Goal: Information Seeking & Learning: Learn about a topic

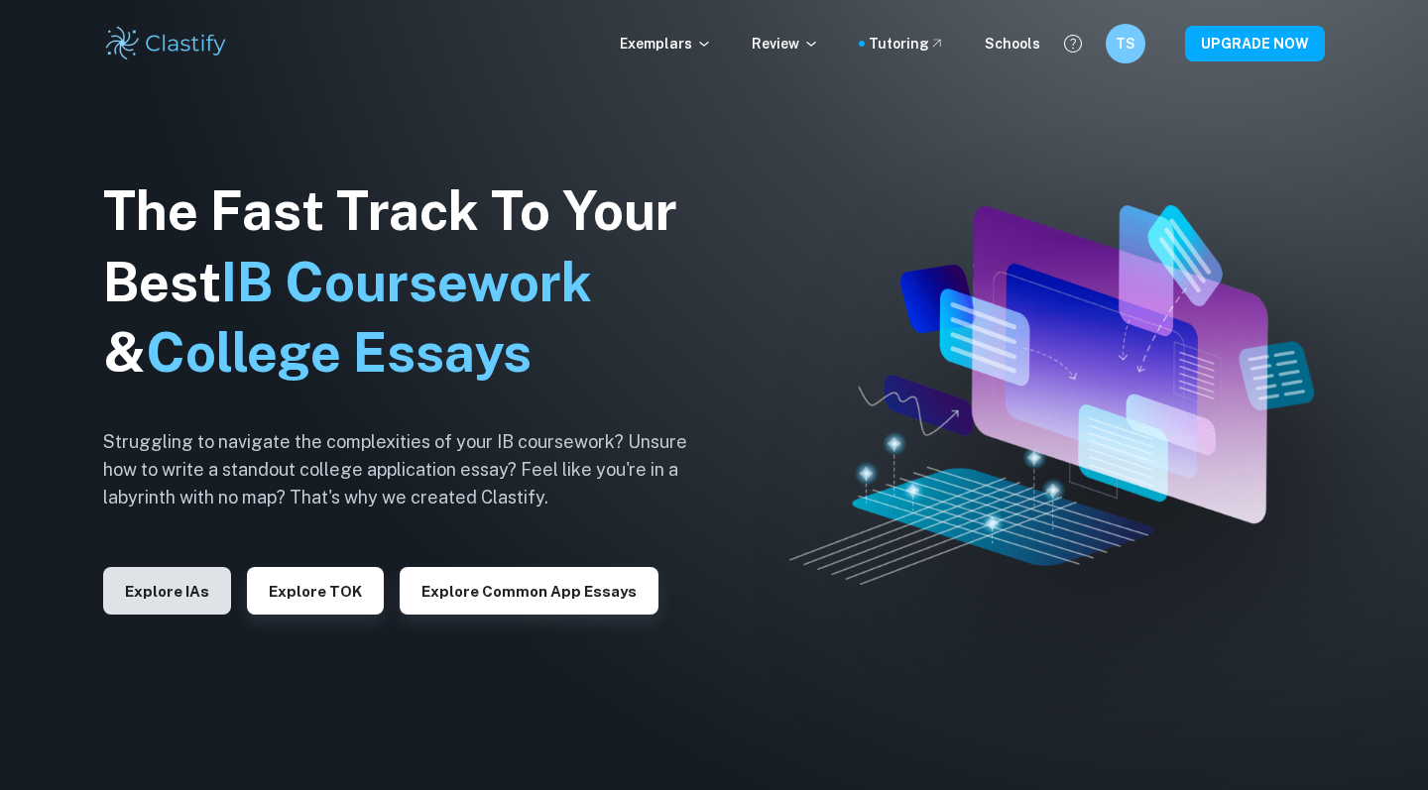
click at [164, 595] on button "Explore IAs" at bounding box center [167, 591] width 128 height 48
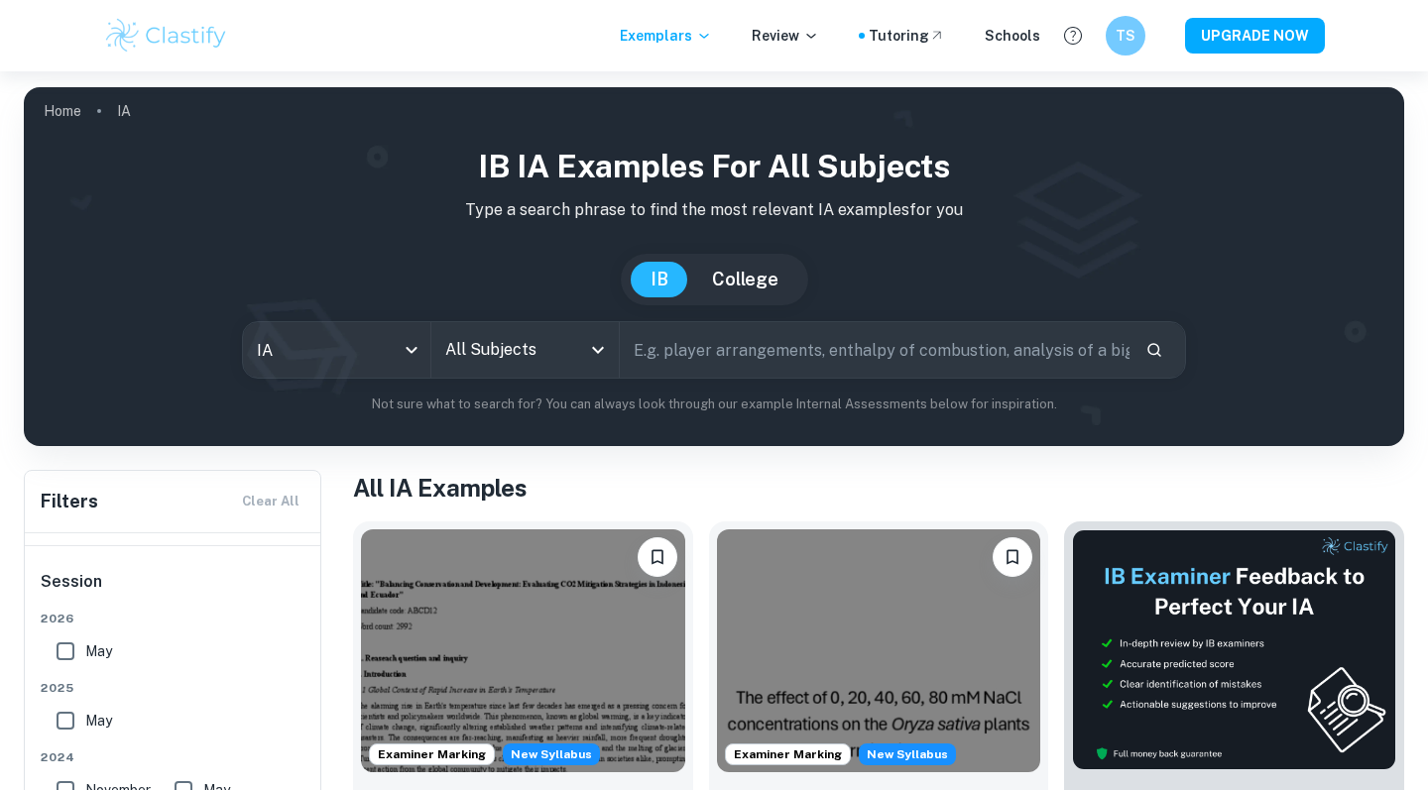
scroll to position [199, 0]
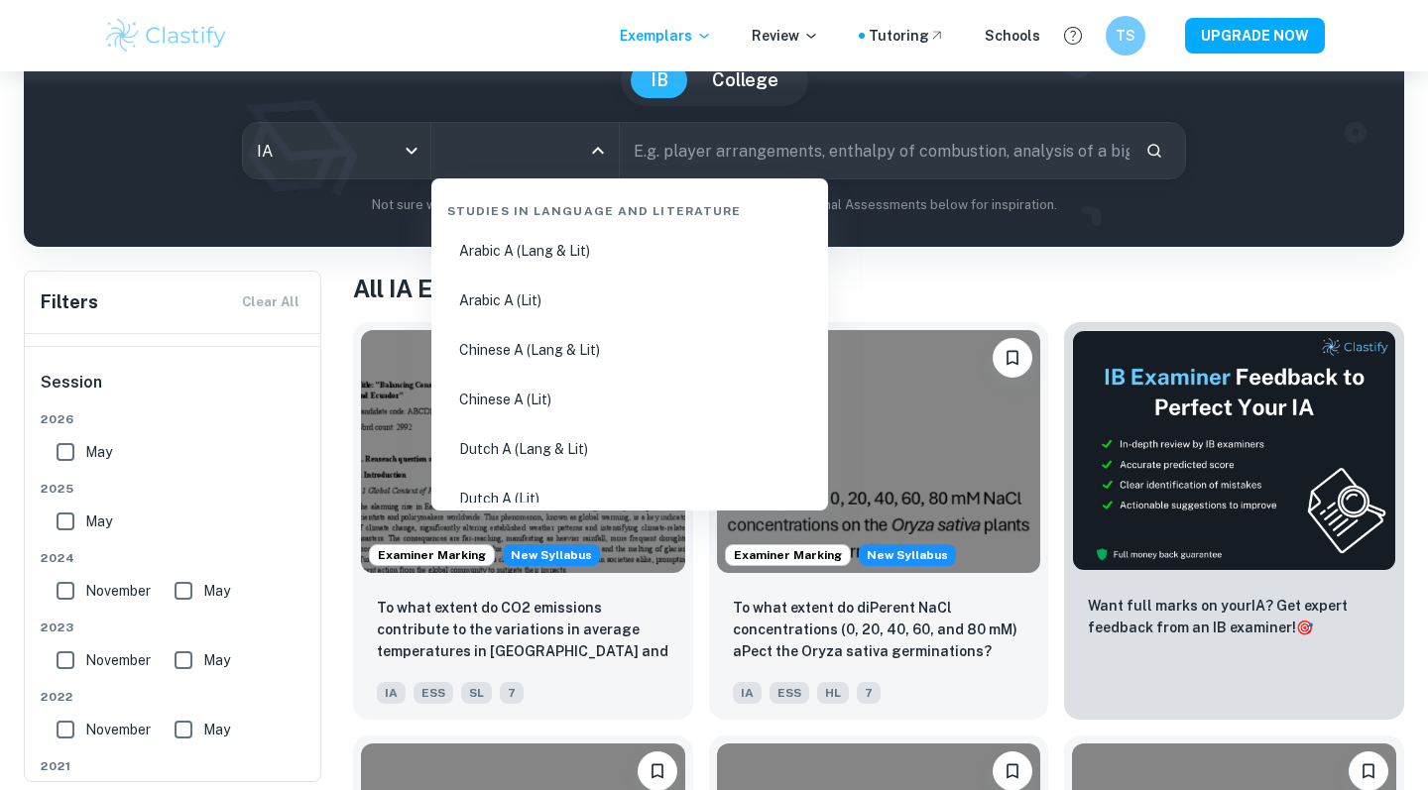
click at [566, 154] on input "All Subjects" at bounding box center [510, 151] width 140 height 38
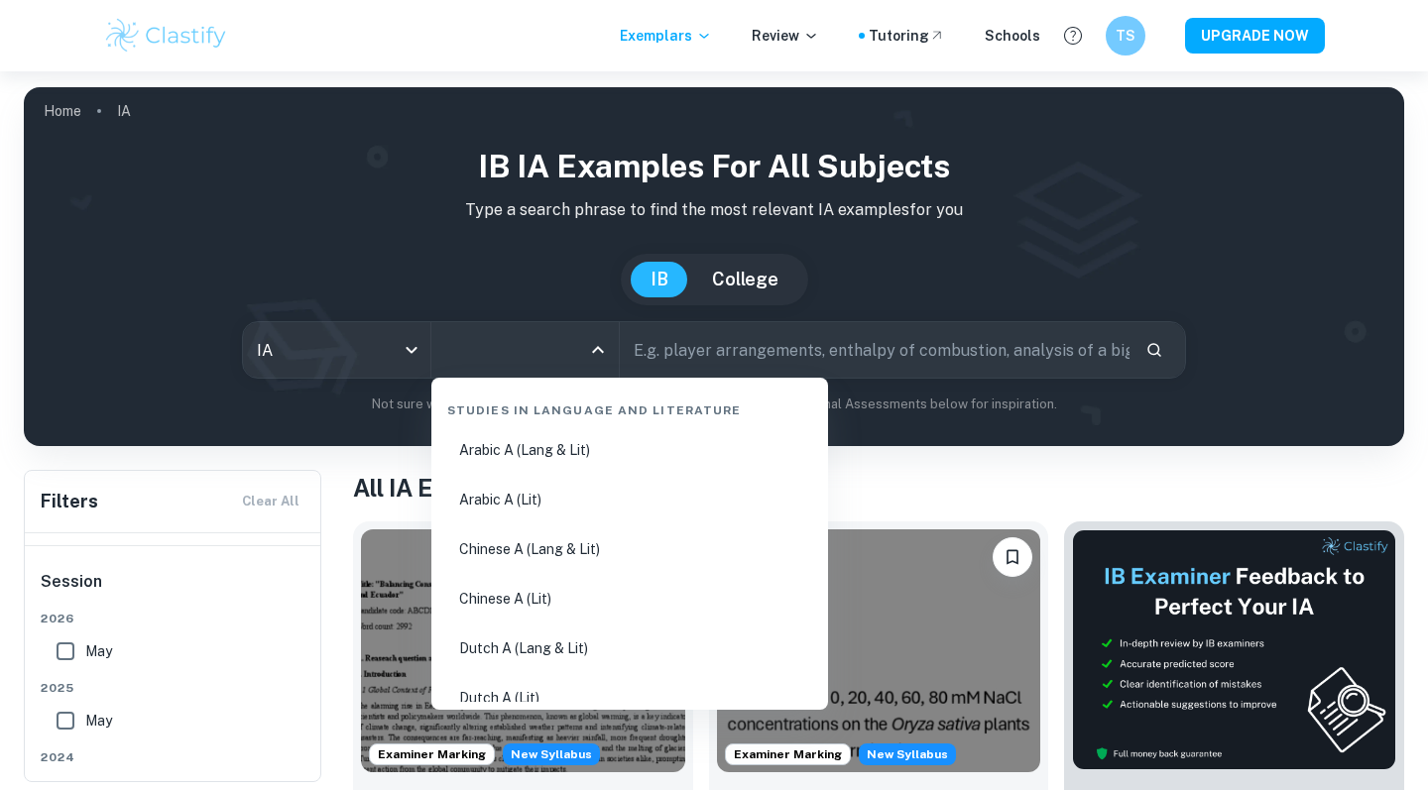
click at [550, 273] on div "IB College" at bounding box center [714, 280] width 1348 height 52
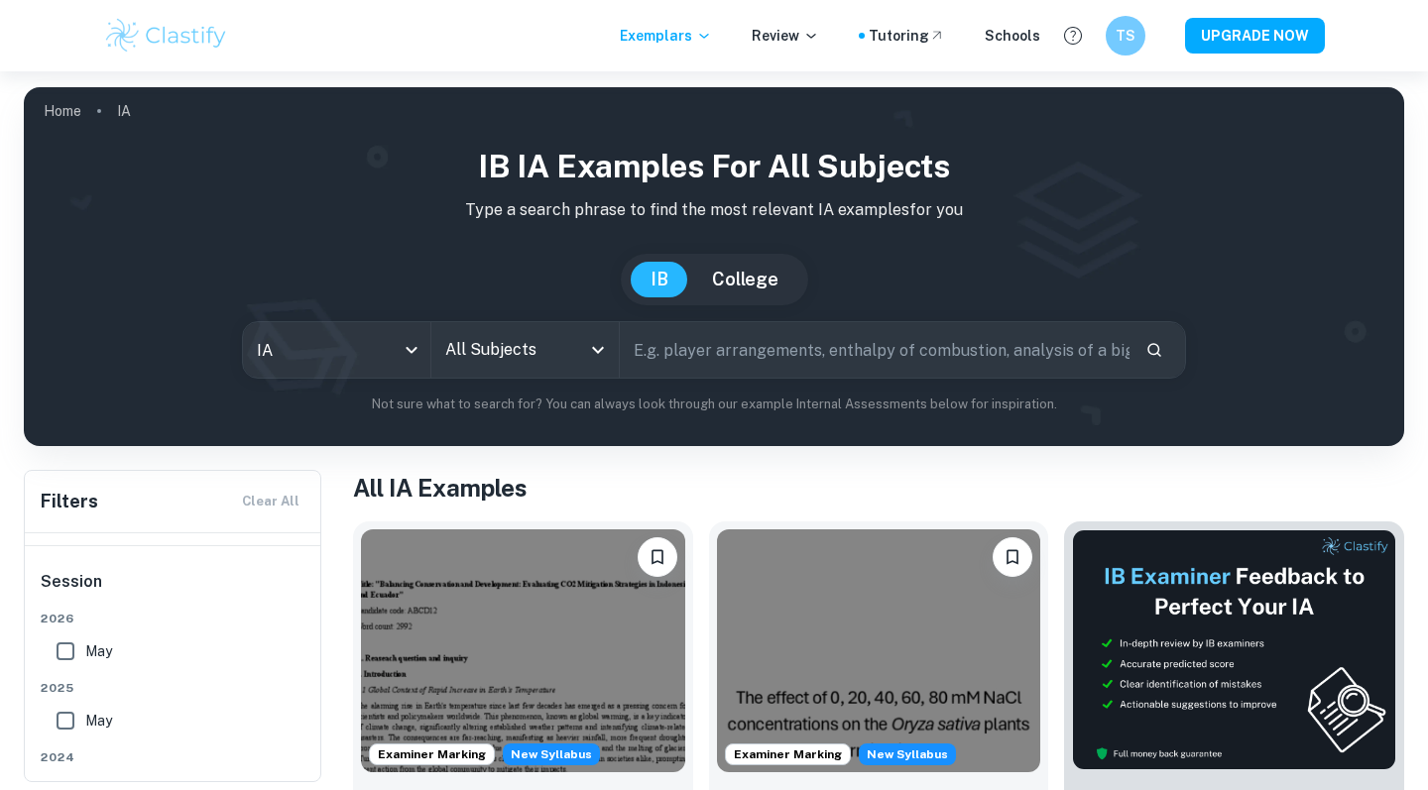
click at [867, 362] on input "text" at bounding box center [875, 350] width 510 height 56
type input "business IA"
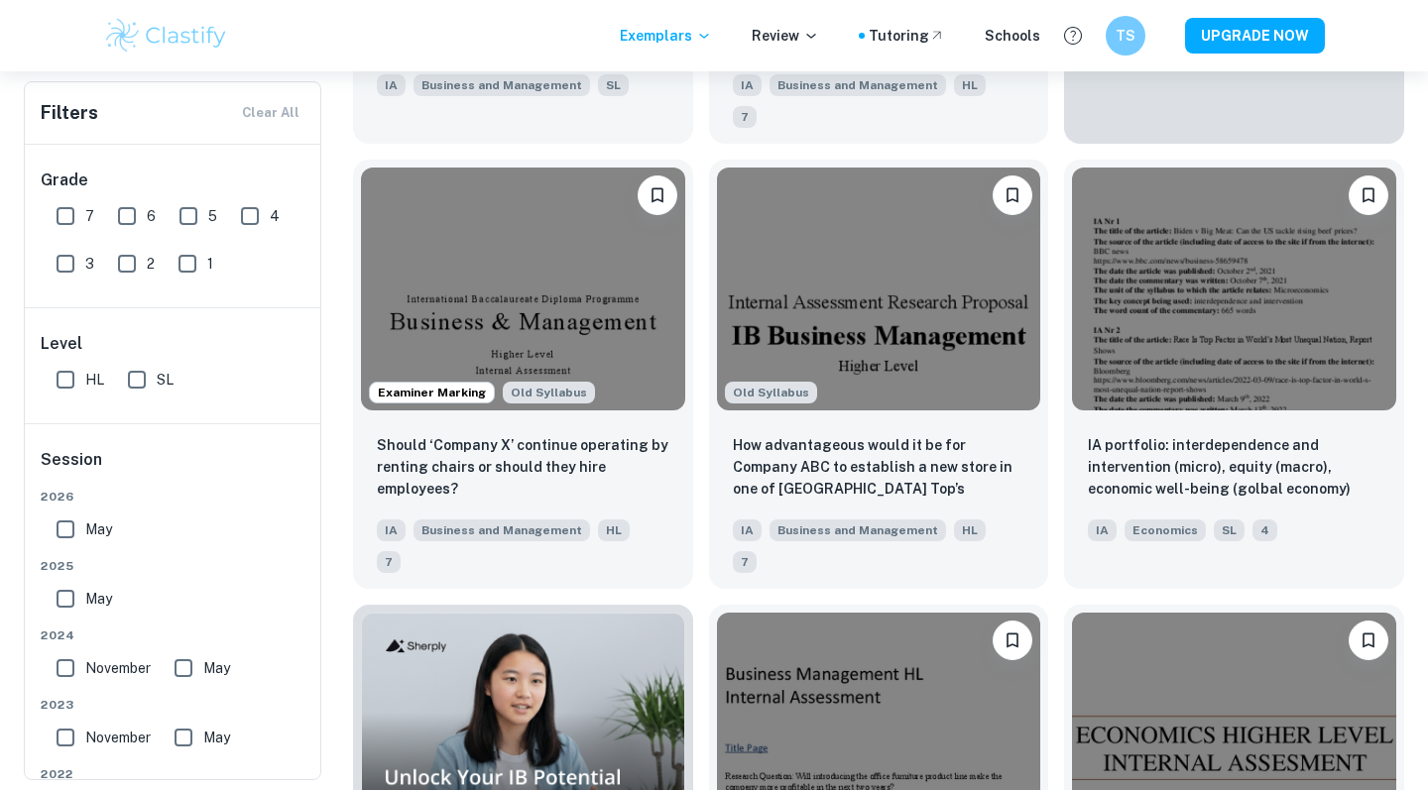
click at [68, 214] on input "7" at bounding box center [66, 216] width 40 height 40
checkbox input "true"
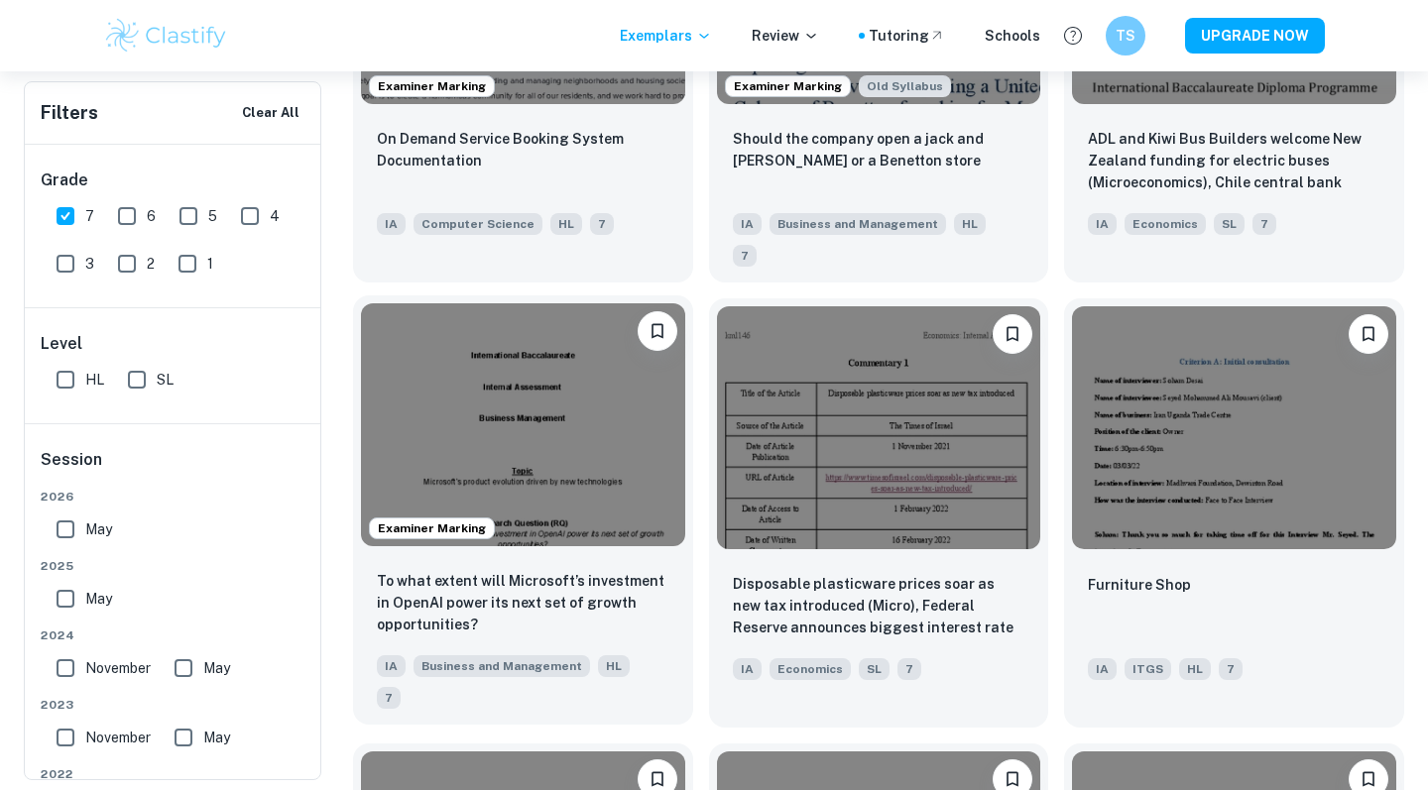
scroll to position [2078, 0]
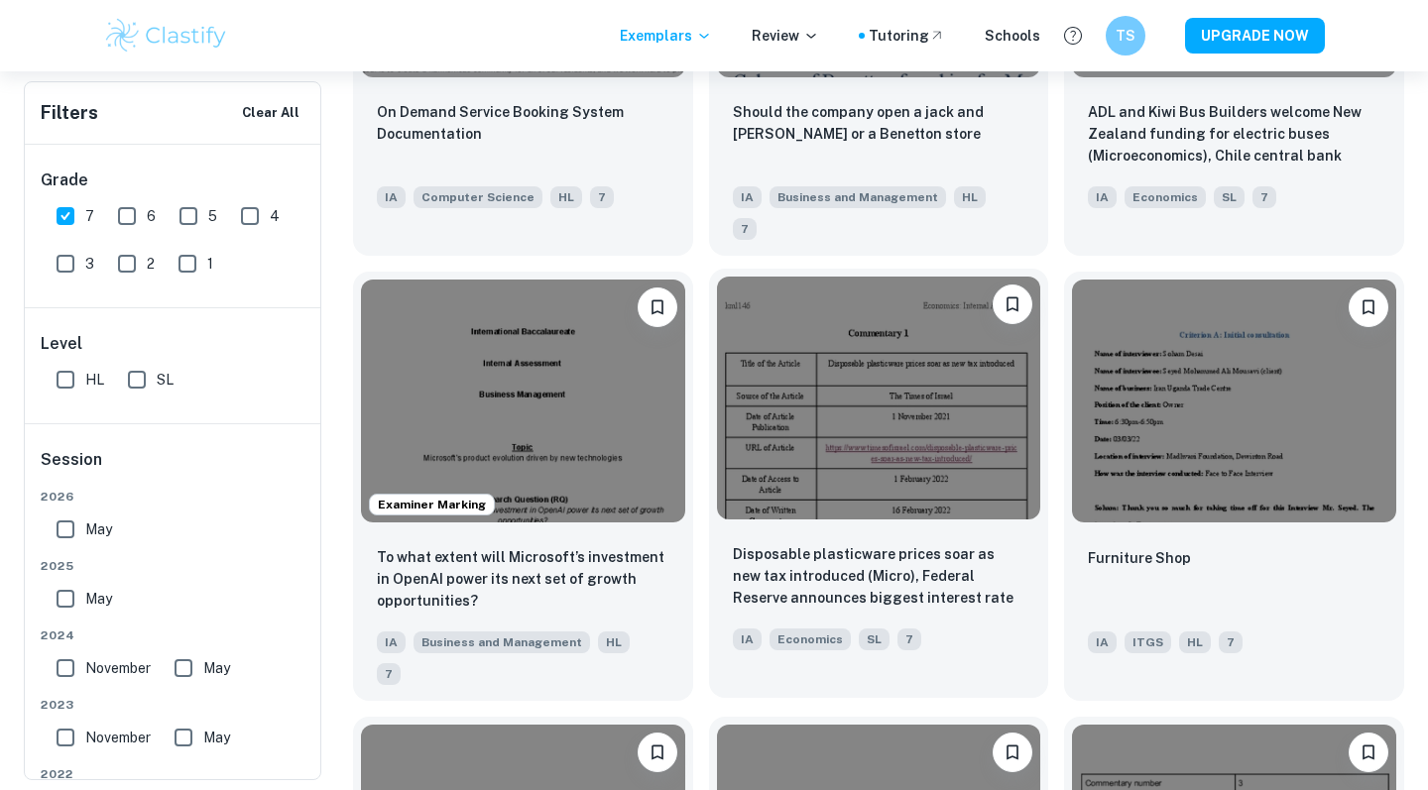
click at [749, 387] on img at bounding box center [879, 398] width 324 height 243
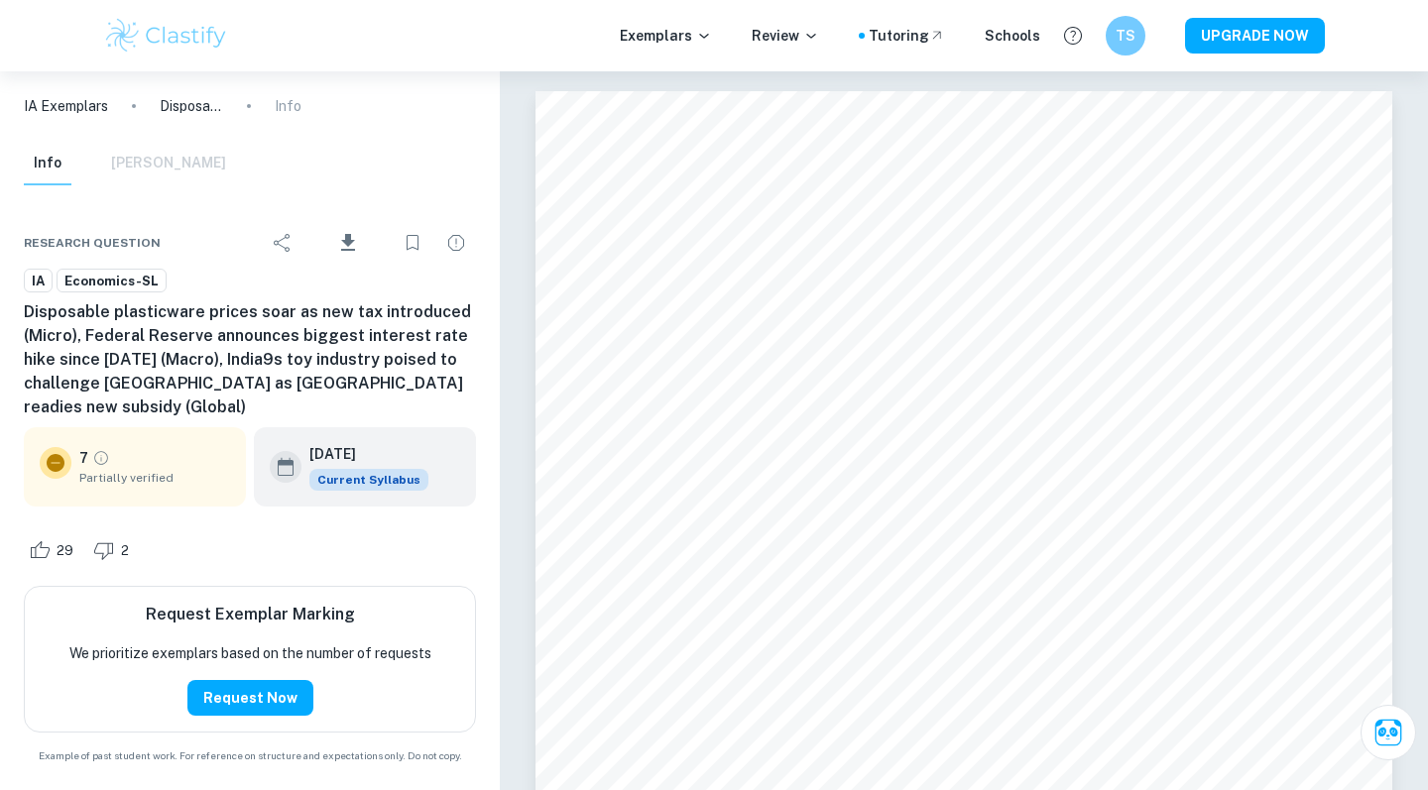
click at [96, 449] on icon "Grade partially verified" at bounding box center [101, 458] width 18 height 18
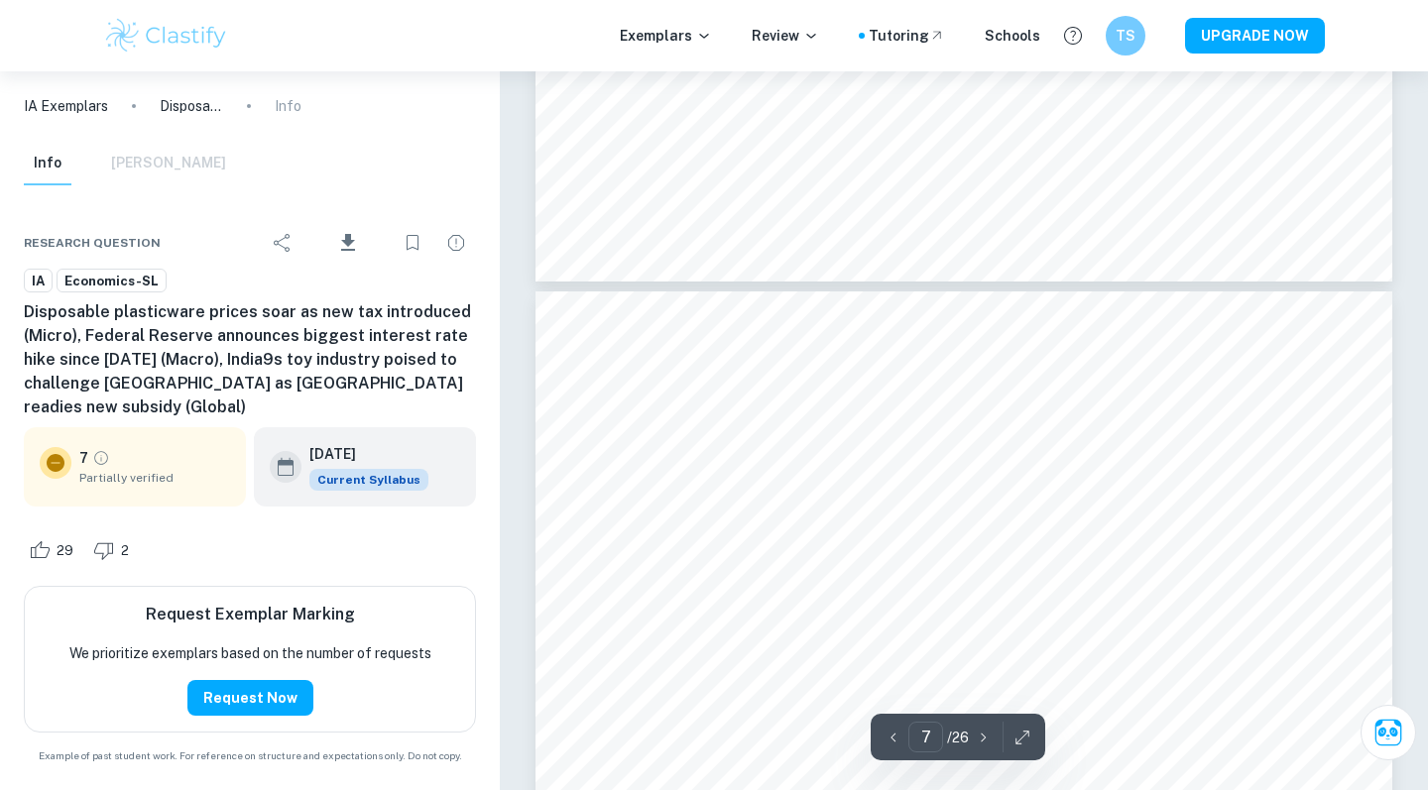
type input "8"
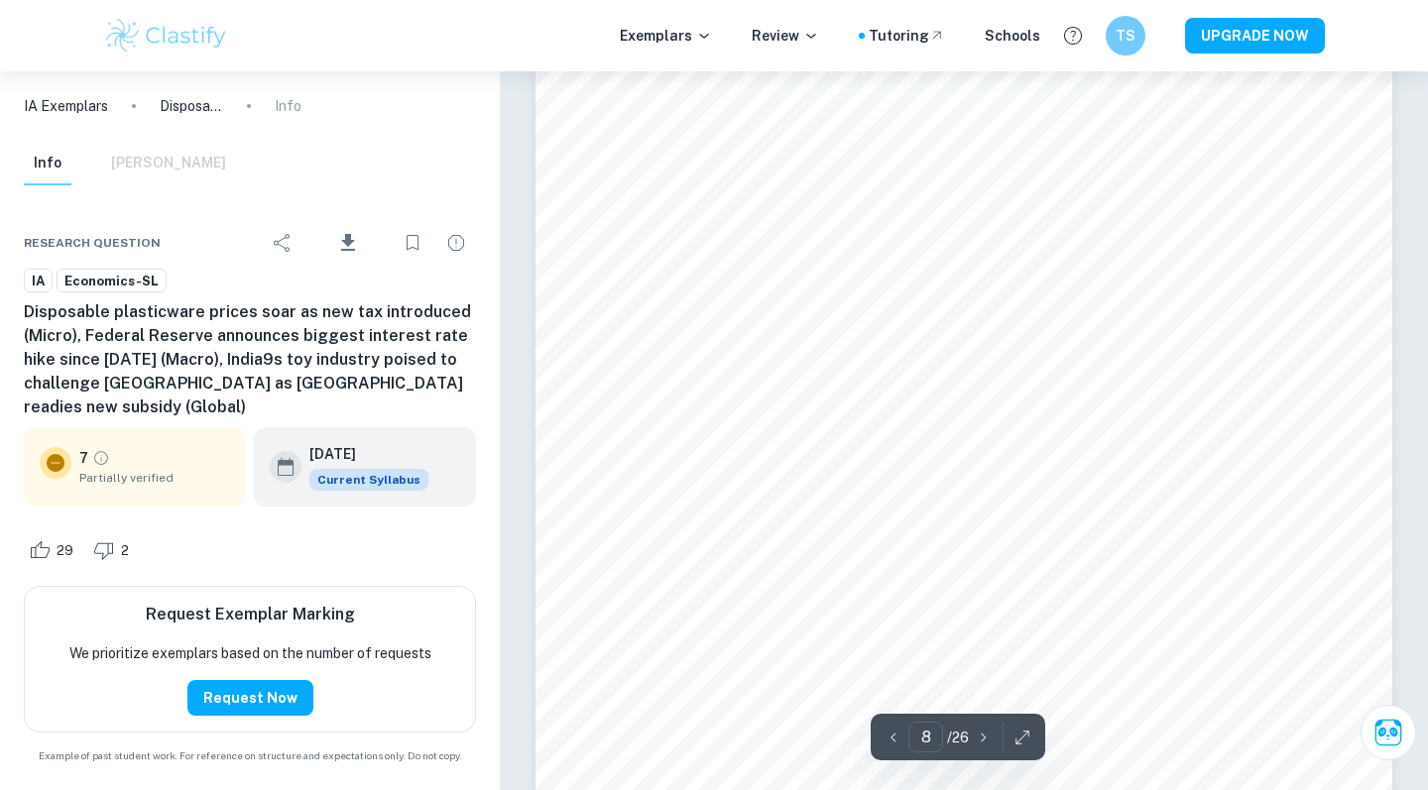
scroll to position [9036, 0]
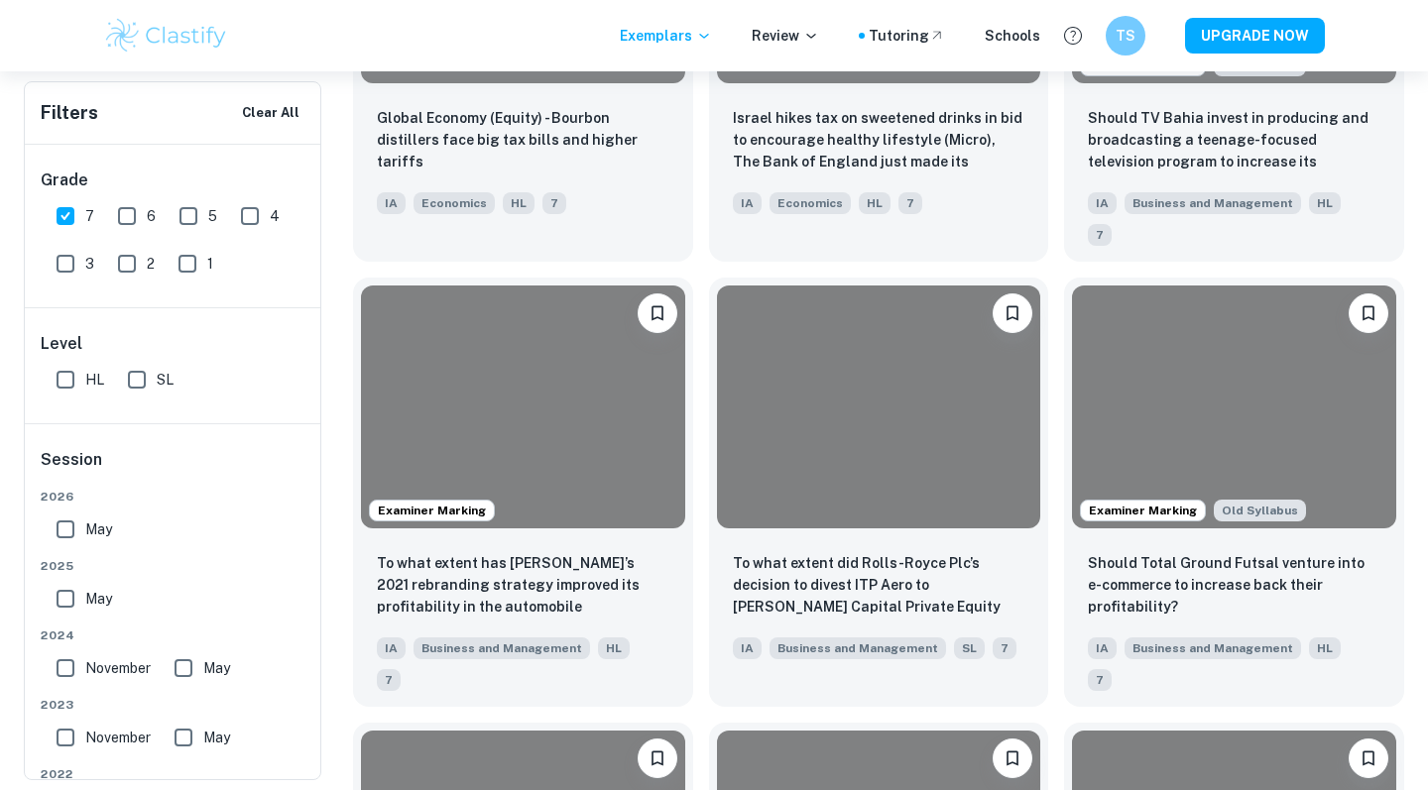
scroll to position [2078, 0]
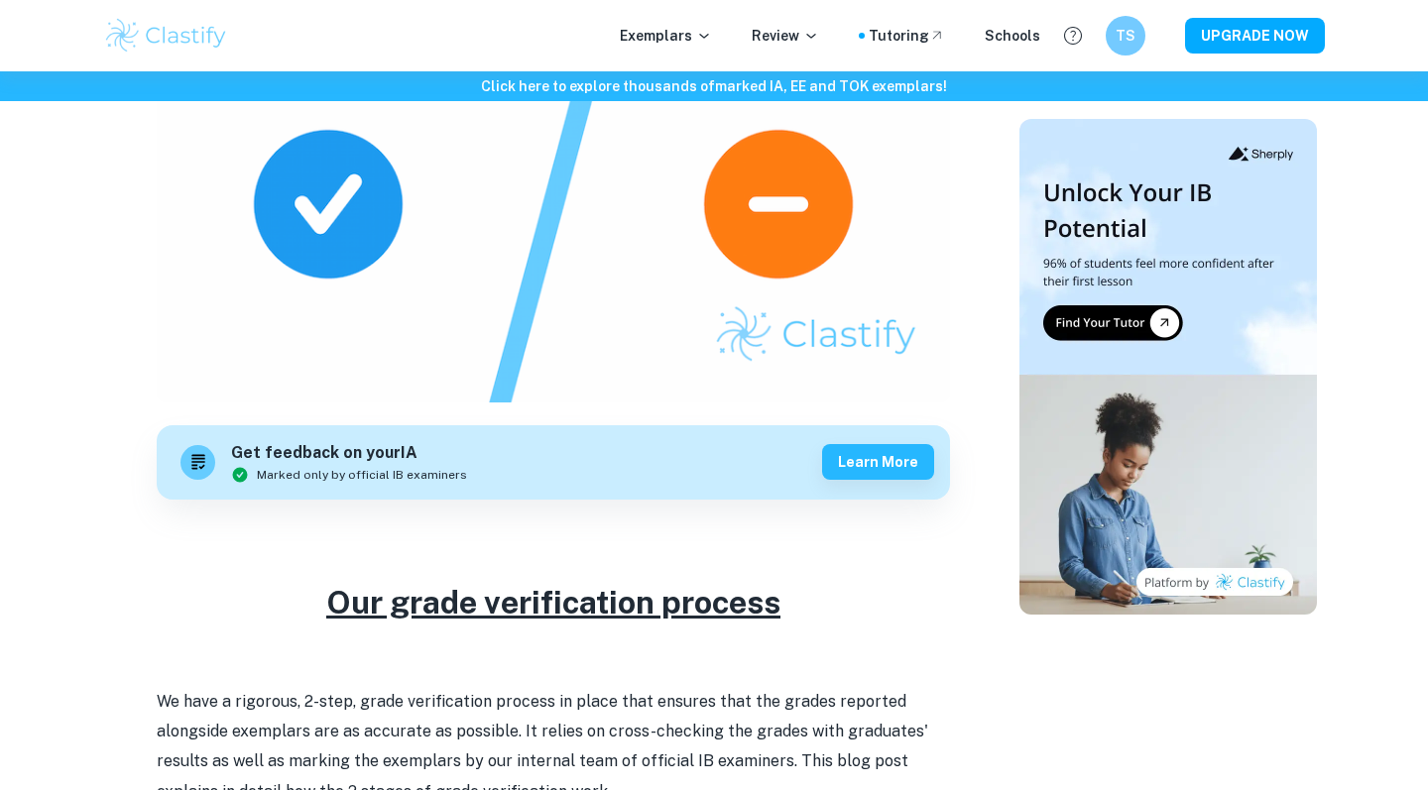
scroll to position [703, 0]
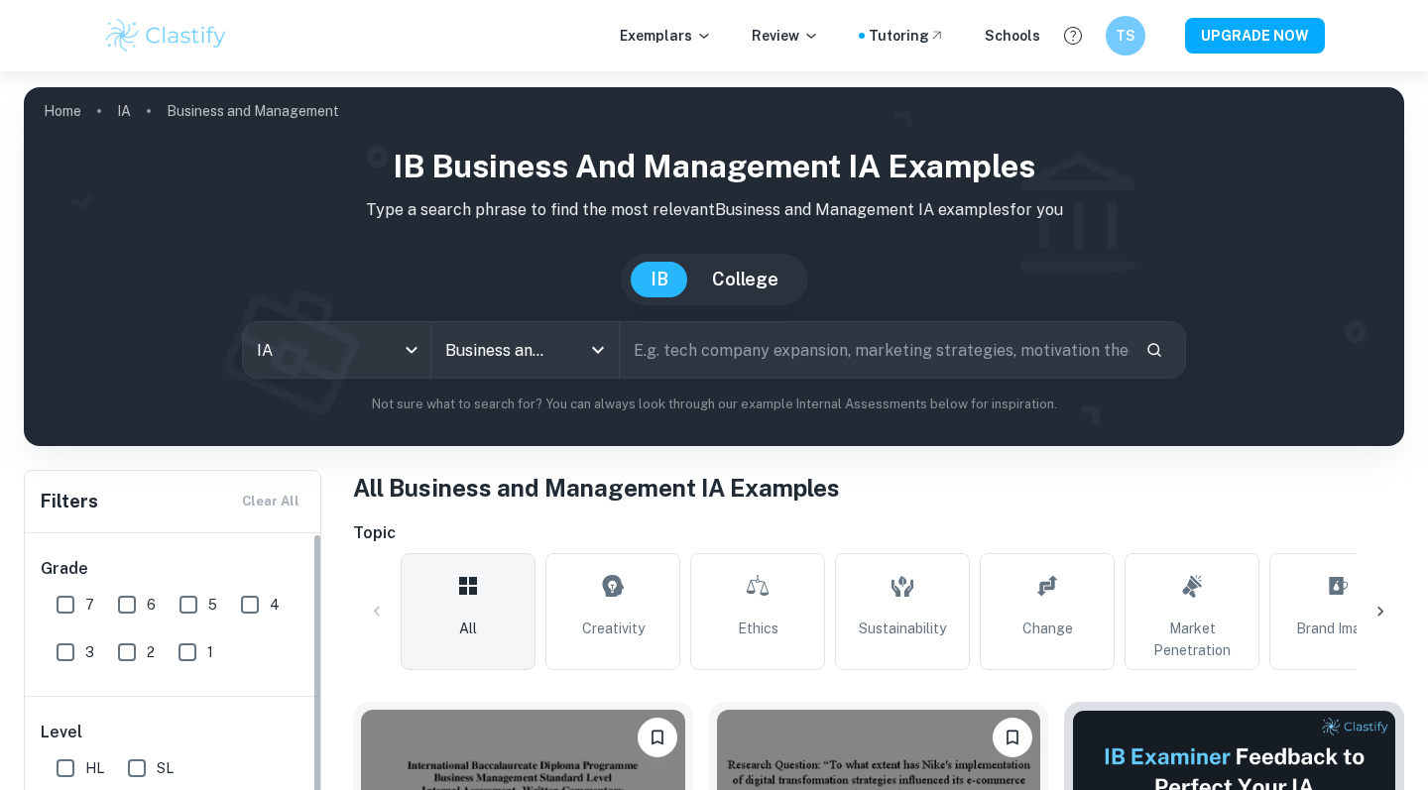
scroll to position [497, 0]
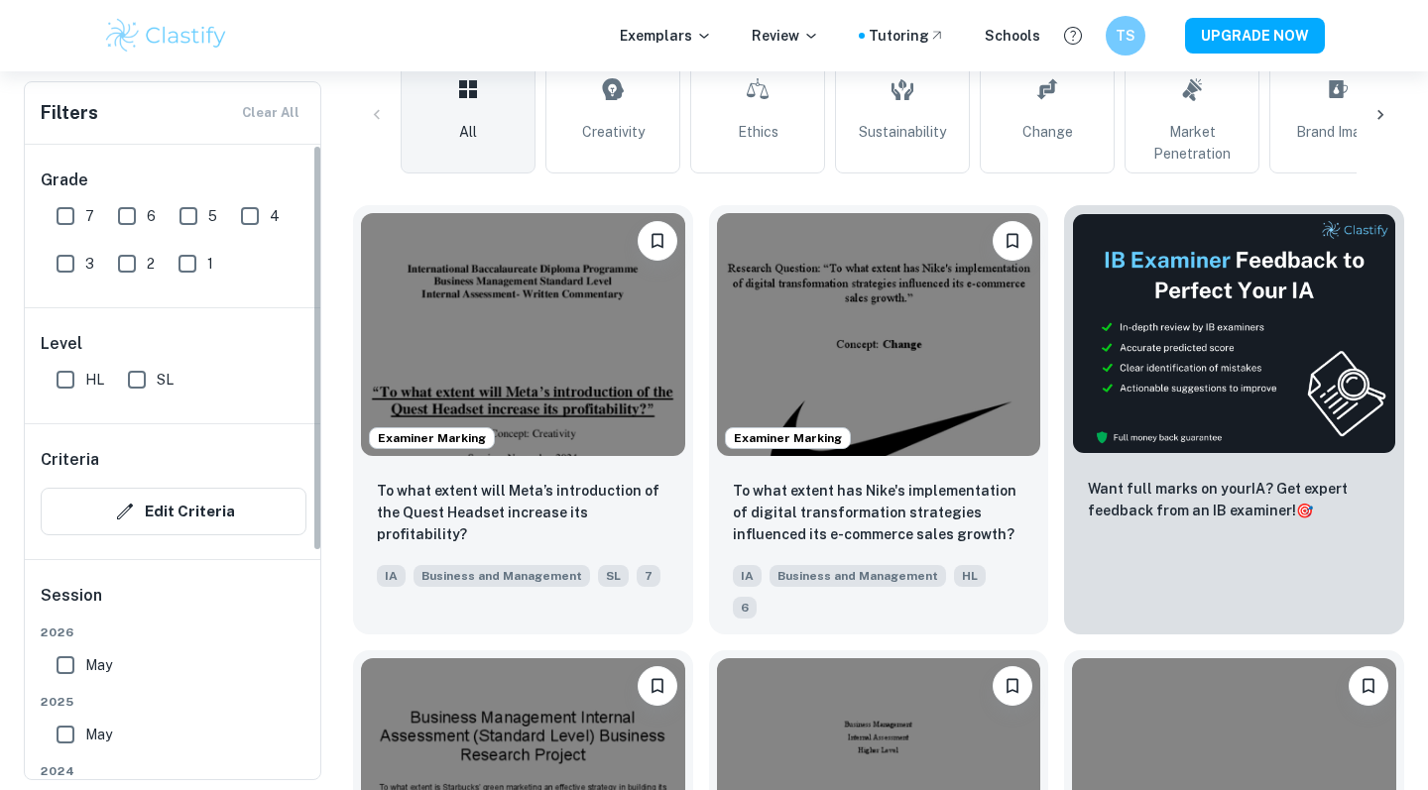
click at [62, 210] on input "7" at bounding box center [66, 216] width 40 height 40
checkbox input "true"
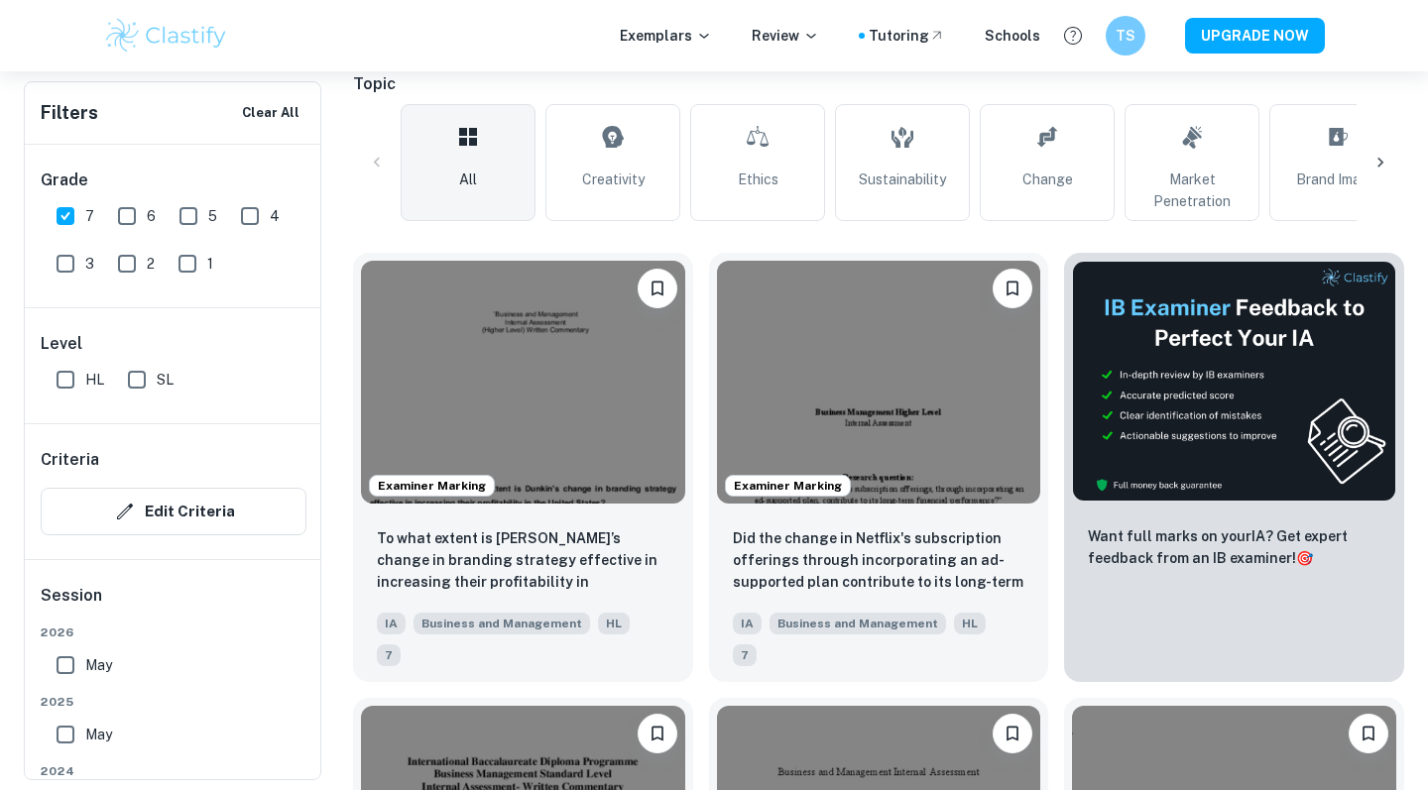
checkbox input "true"
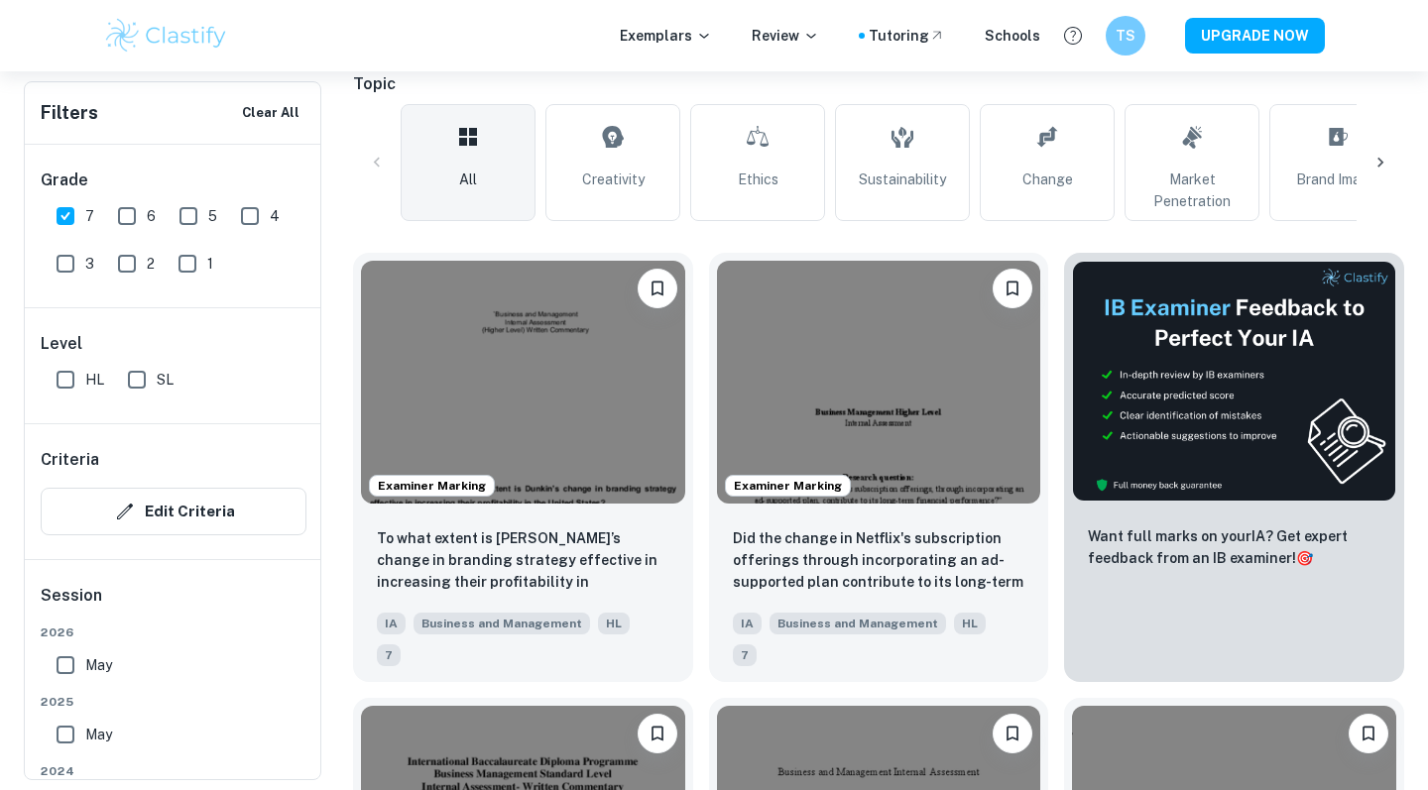
click at [65, 663] on input "May" at bounding box center [66, 665] width 40 height 40
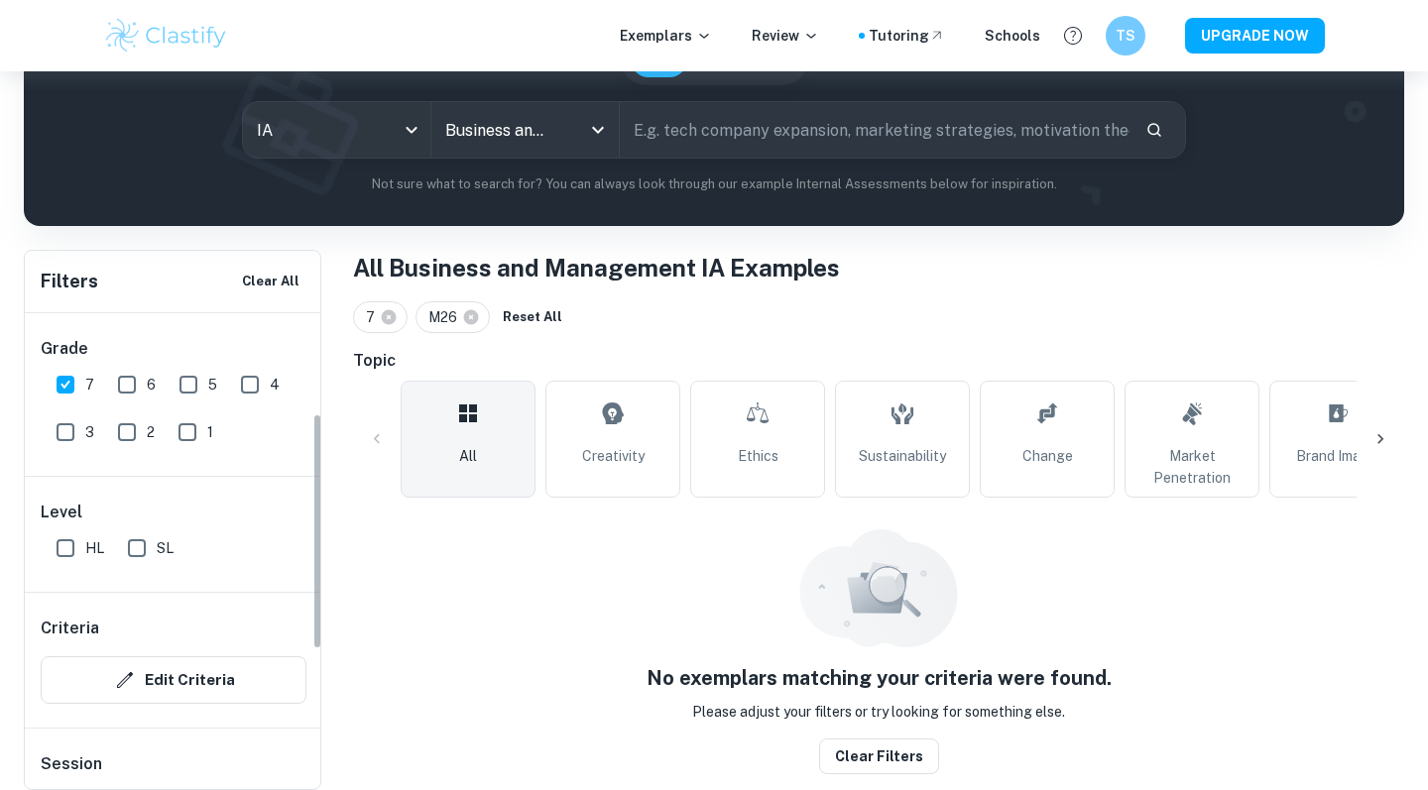
scroll to position [204, 0]
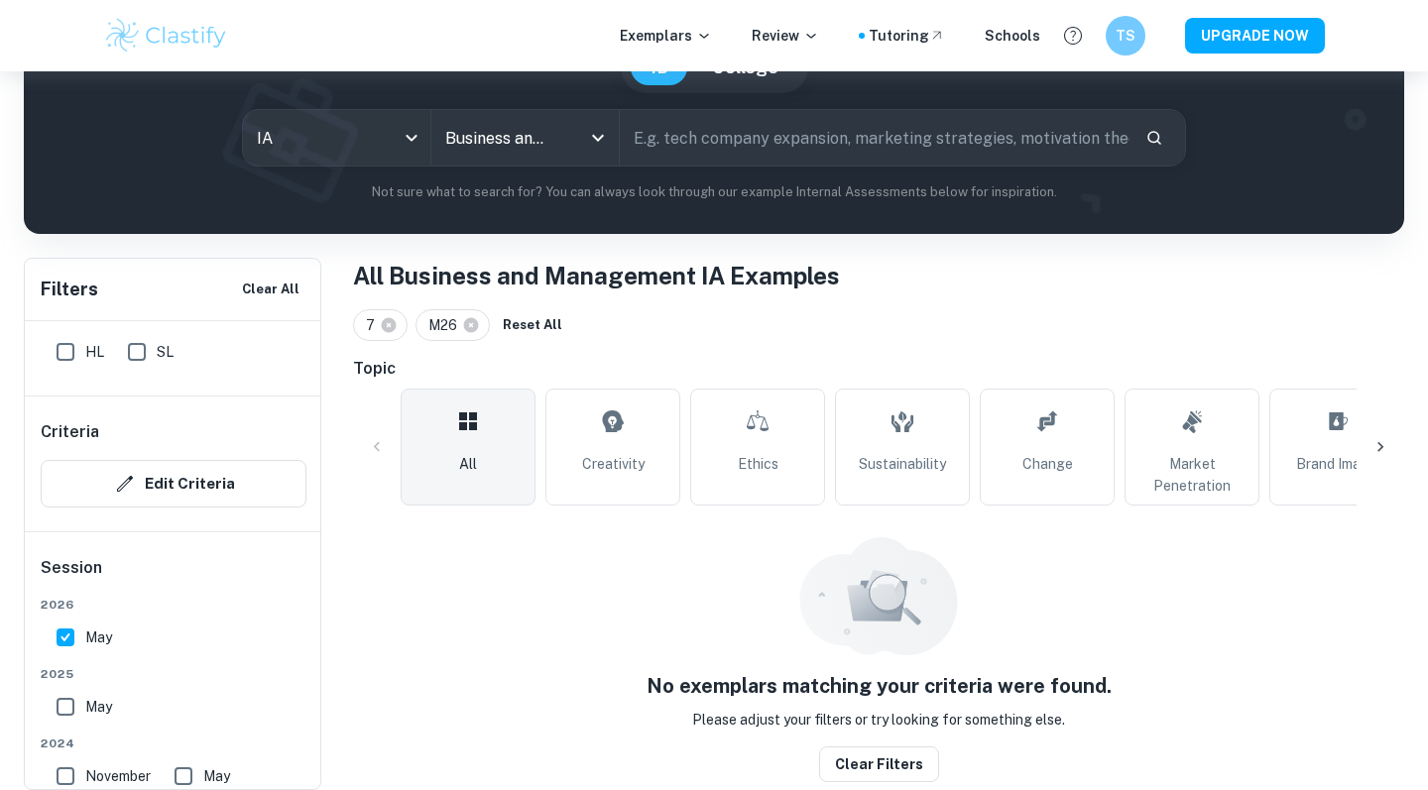
click at [65, 618] on div "May" at bounding box center [88, 634] width 79 height 48
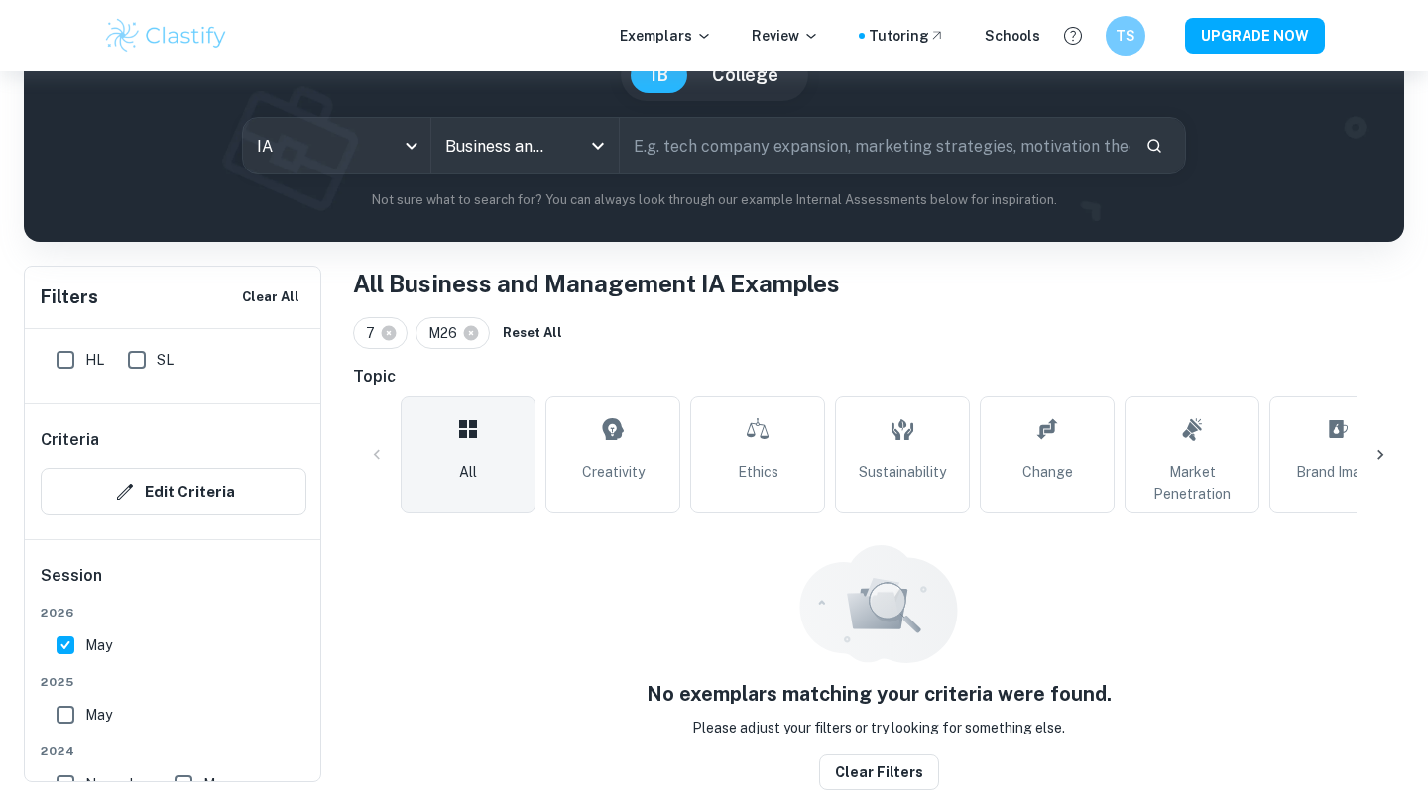
click at [65, 642] on input "May" at bounding box center [66, 646] width 40 height 40
checkbox input "false"
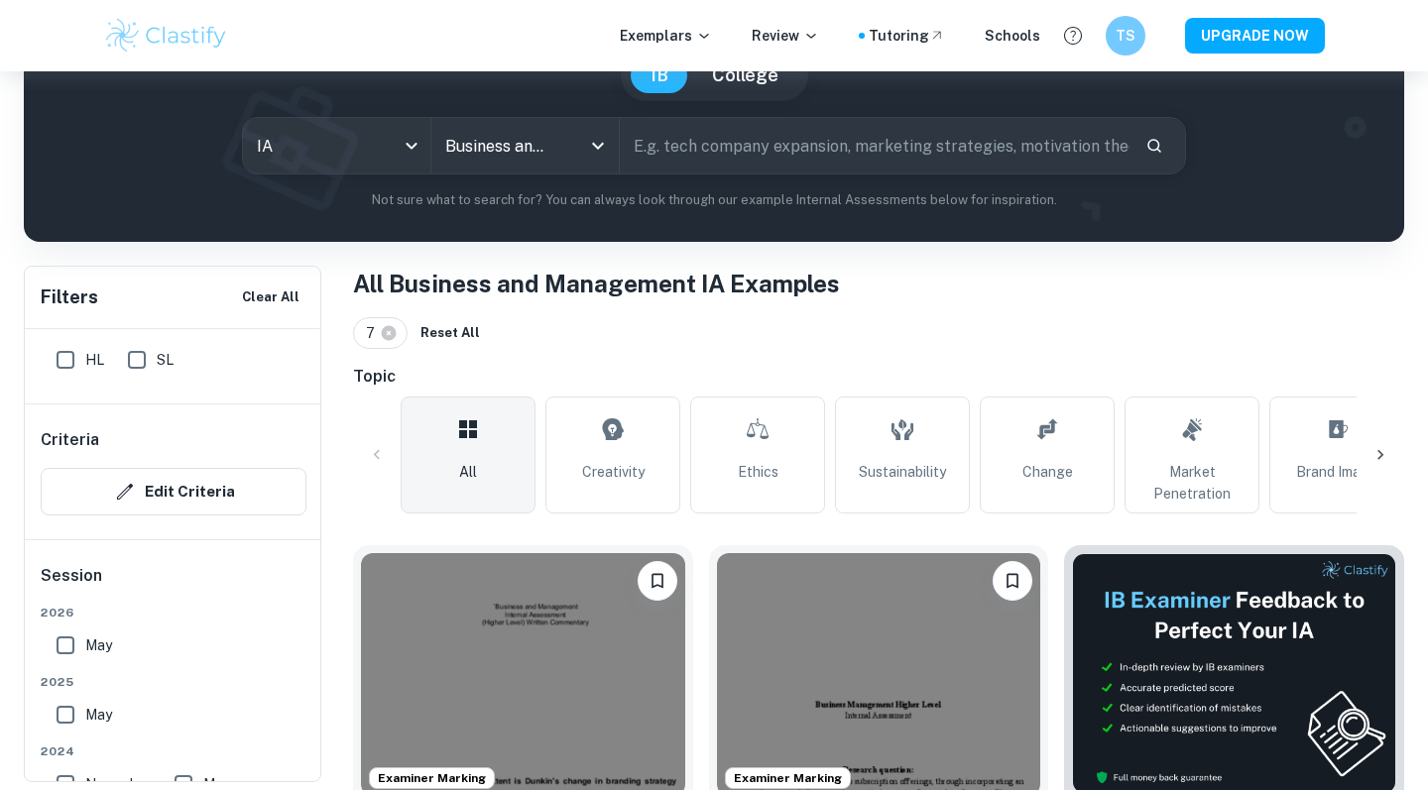
click at [61, 721] on input "May" at bounding box center [66, 715] width 40 height 40
checkbox input "true"
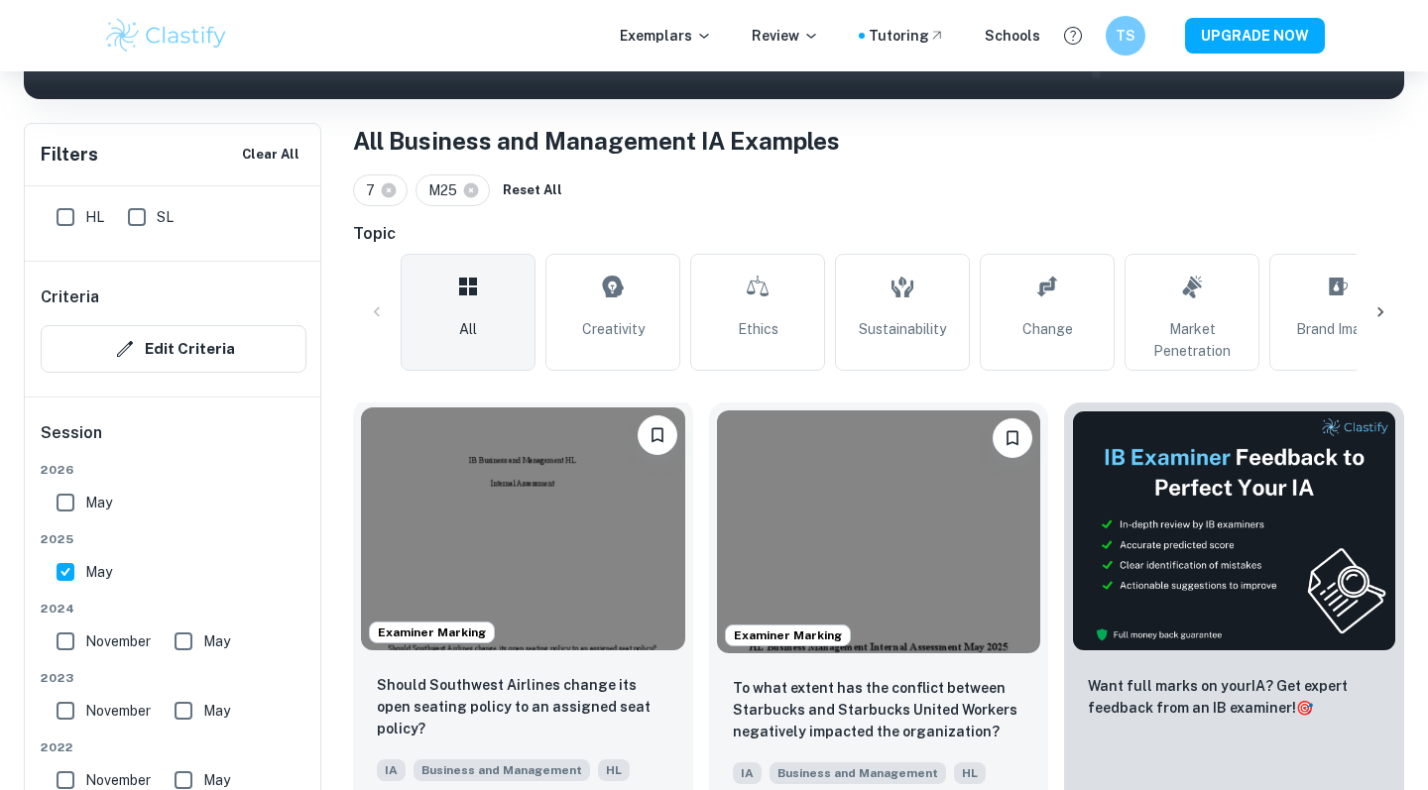
scroll to position [563, 0]
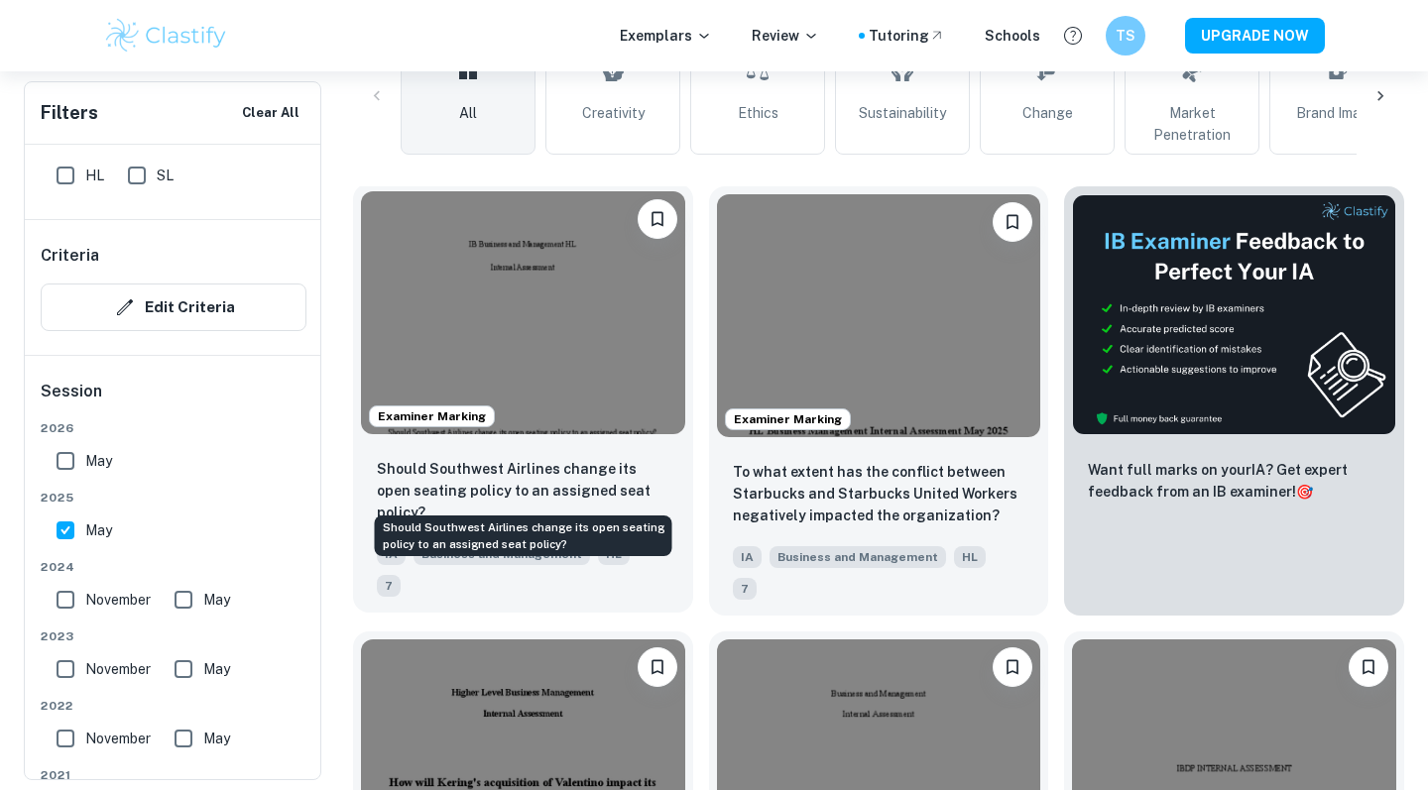
click at [527, 493] on p "Should Southwest Airlines change its open seating policy to an assigned seat po…" at bounding box center [523, 490] width 292 height 65
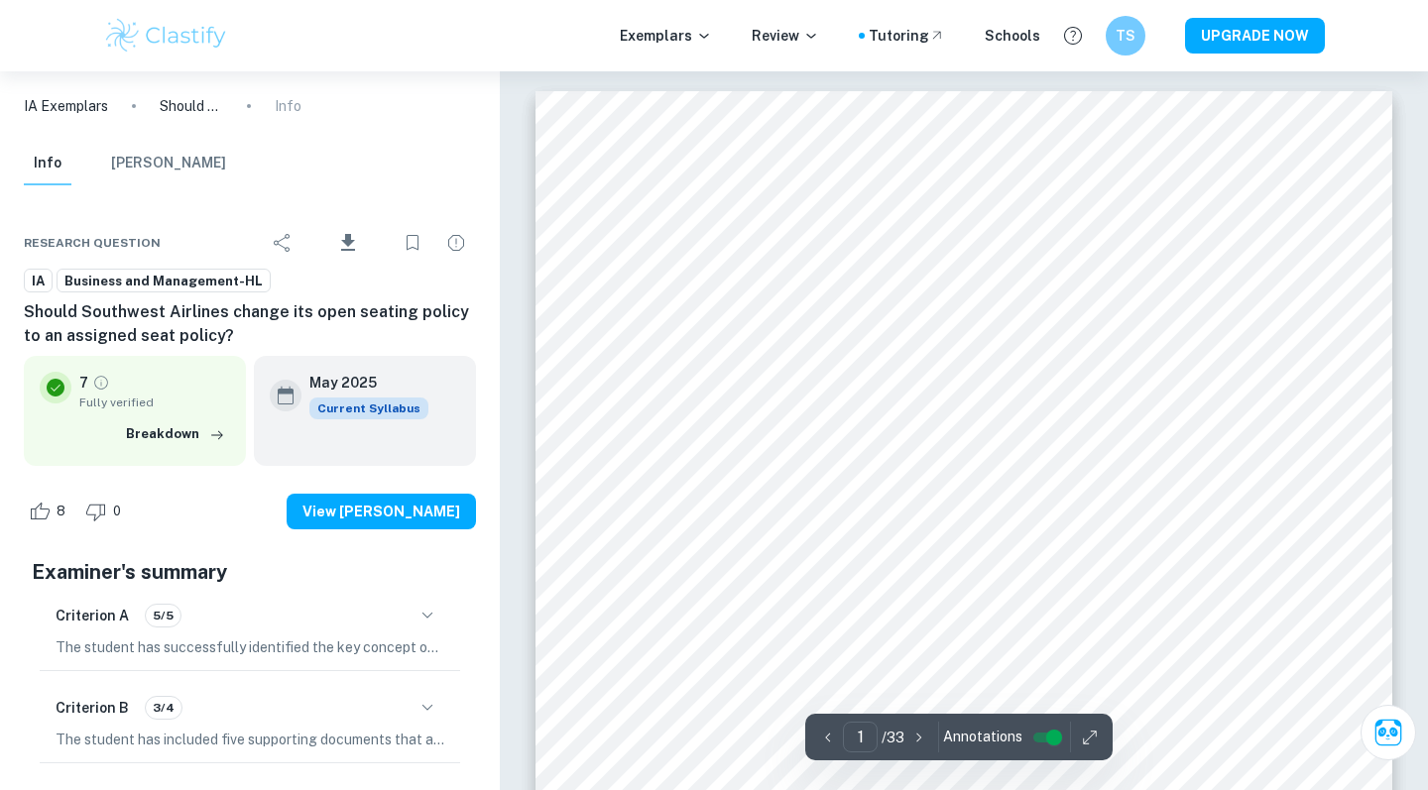
scroll to position [557, 0]
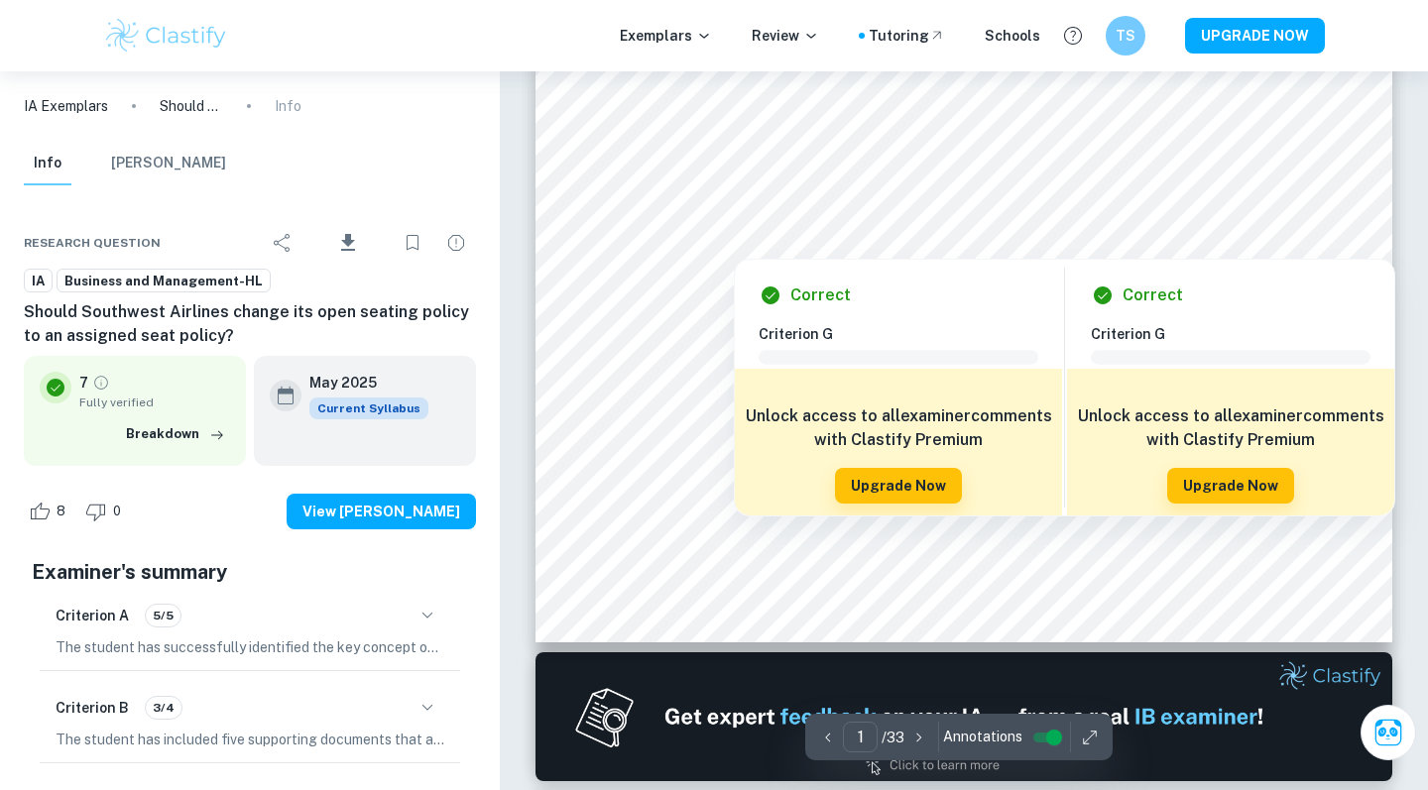
click at [960, 240] on div at bounding box center [963, 244] width 125 height 19
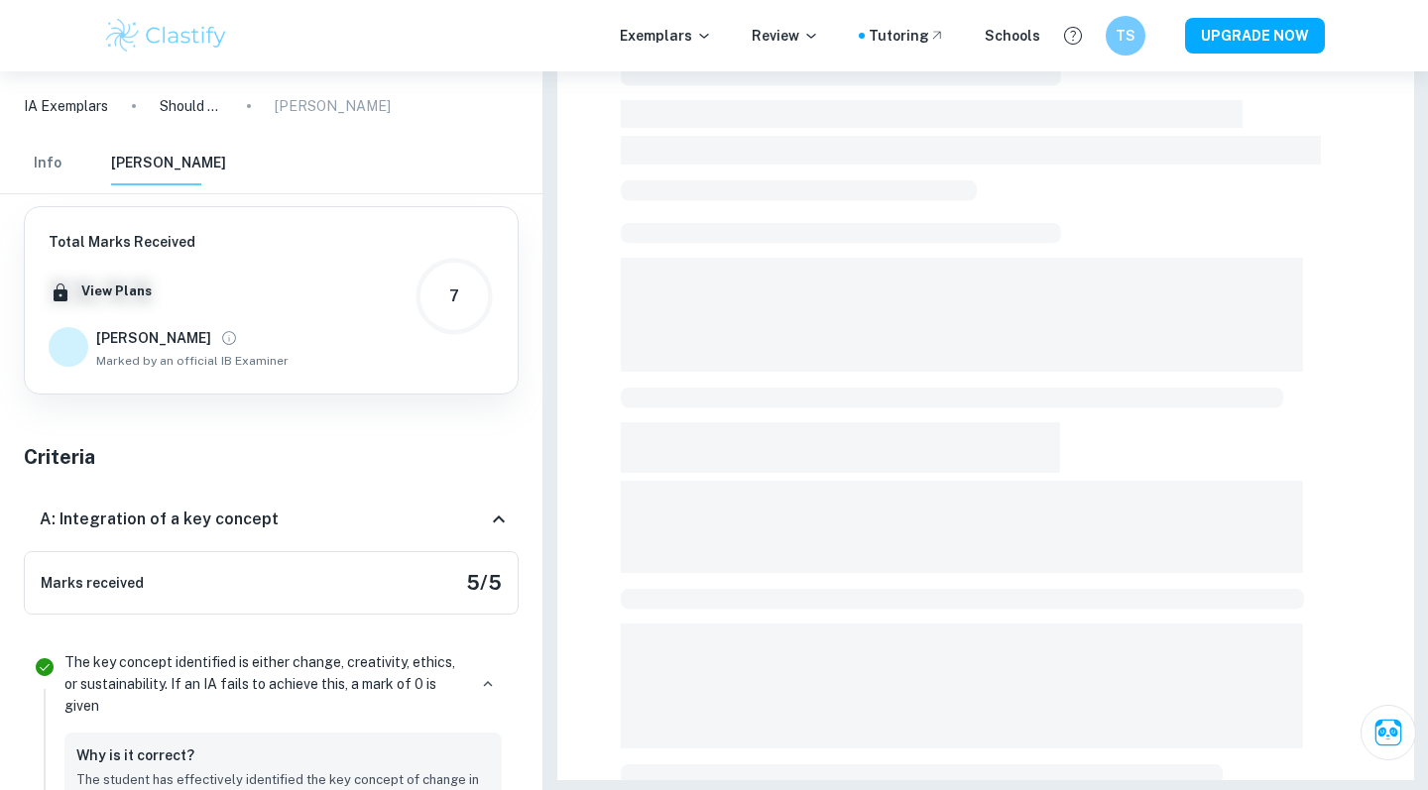
click at [670, 228] on span at bounding box center [841, 233] width 440 height 21
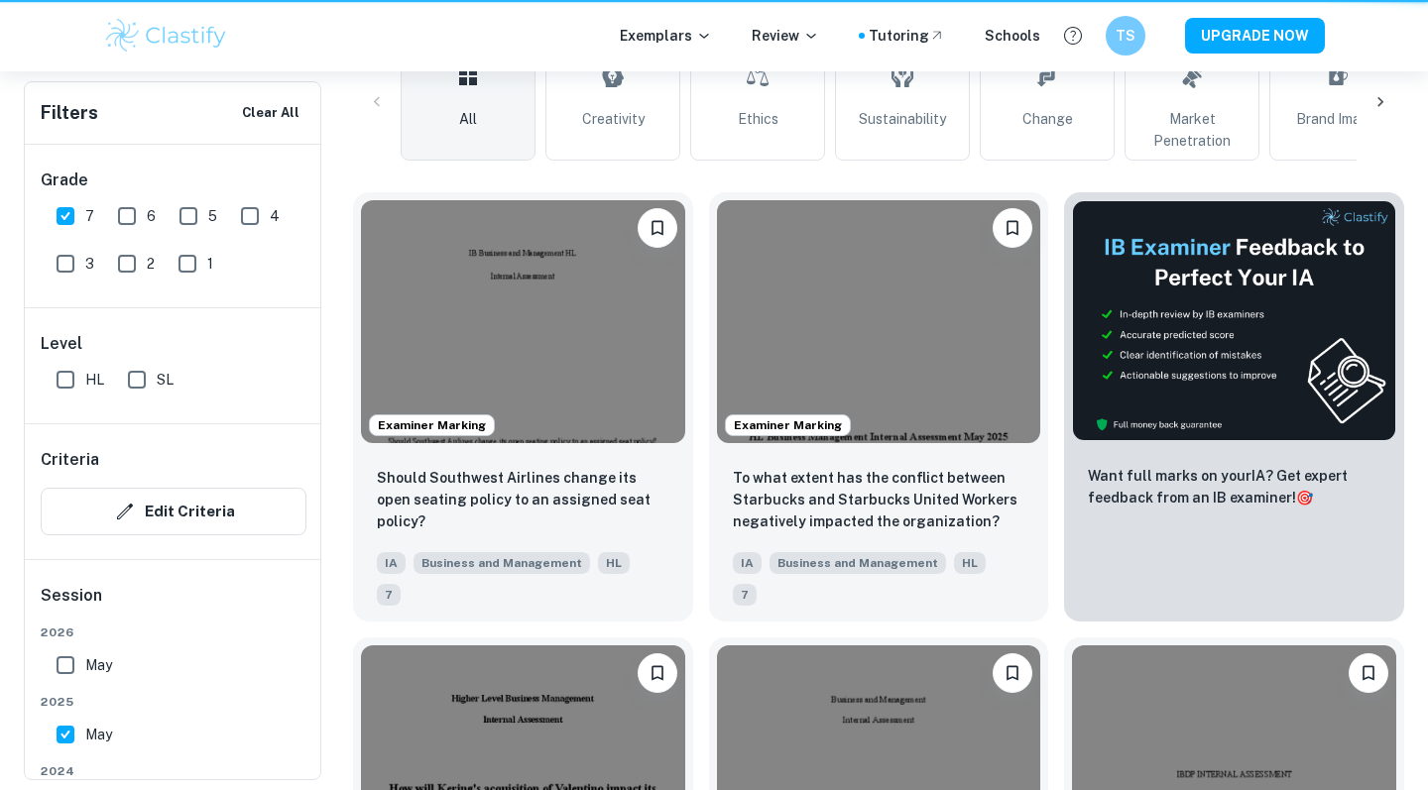
scroll to position [563, 0]
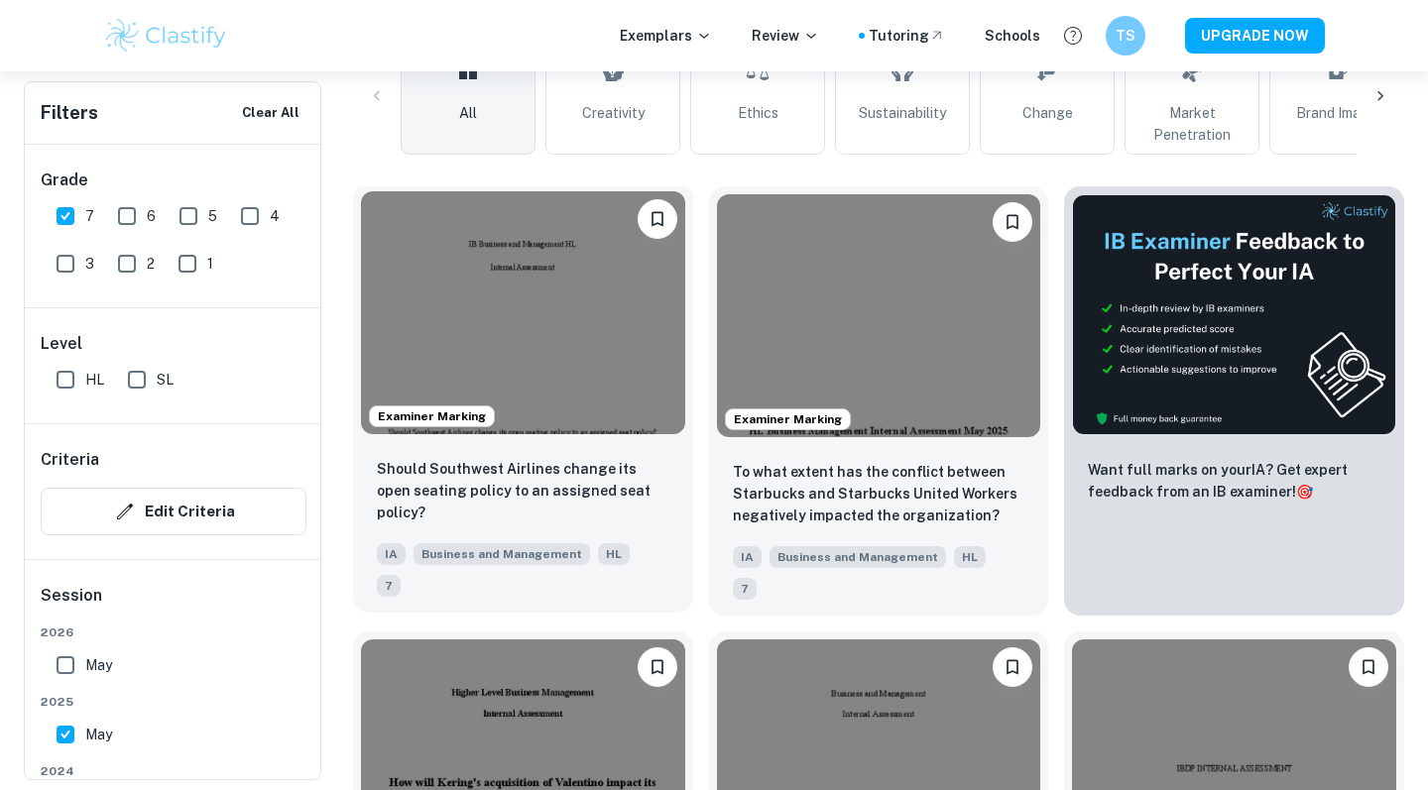
click at [568, 307] on img at bounding box center [523, 312] width 324 height 243
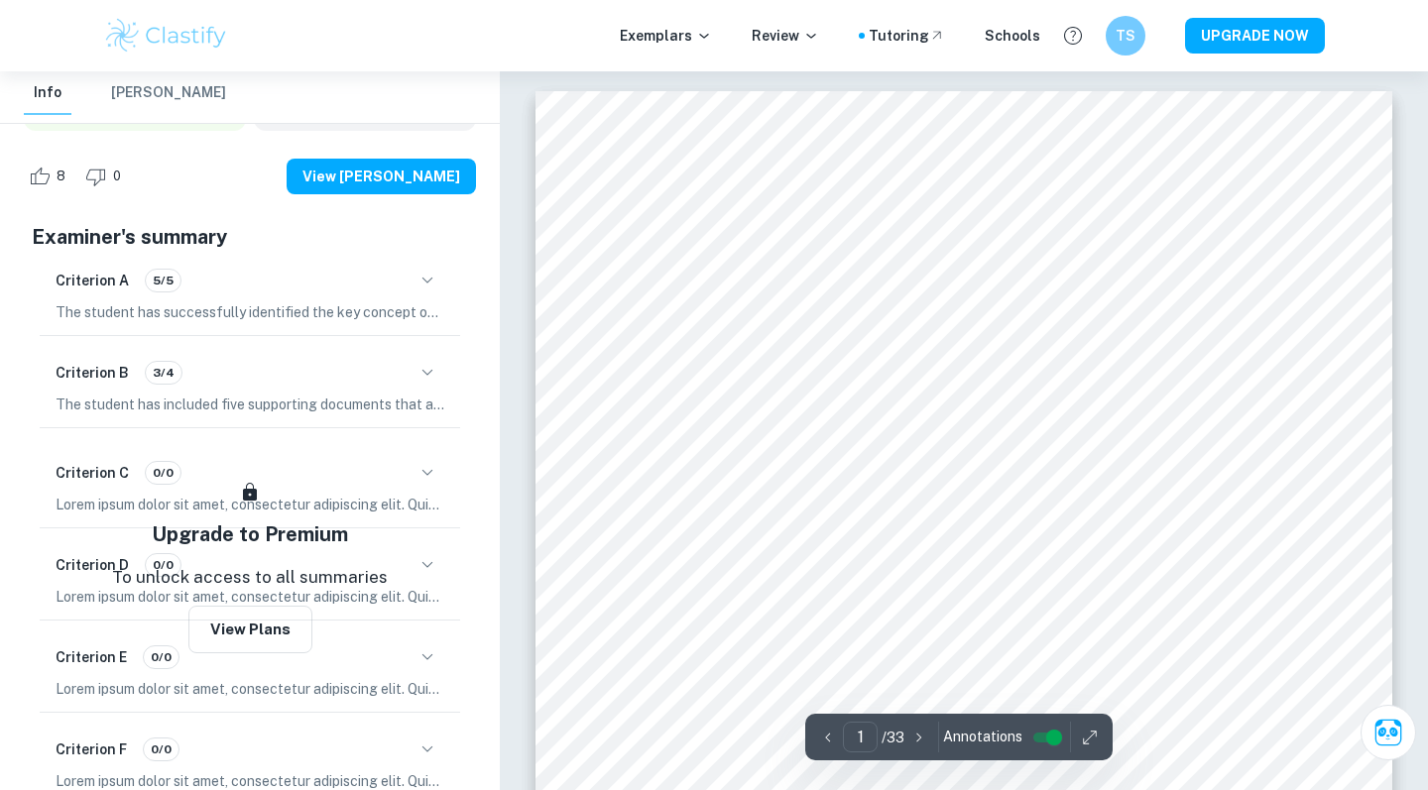
scroll to position [618, 0]
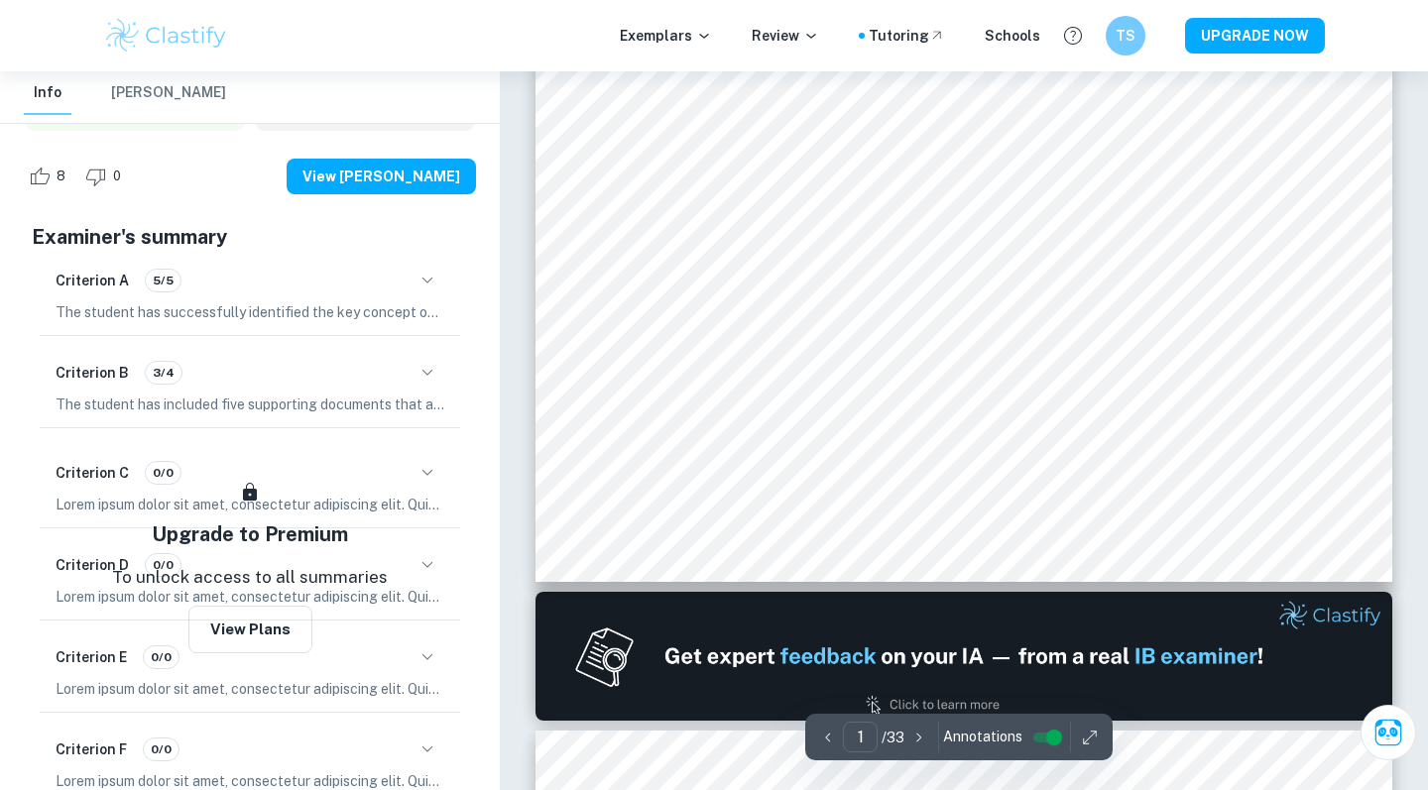
click at [418, 295] on div "Criterion A 5/5" at bounding box center [250, 281] width 389 height 34
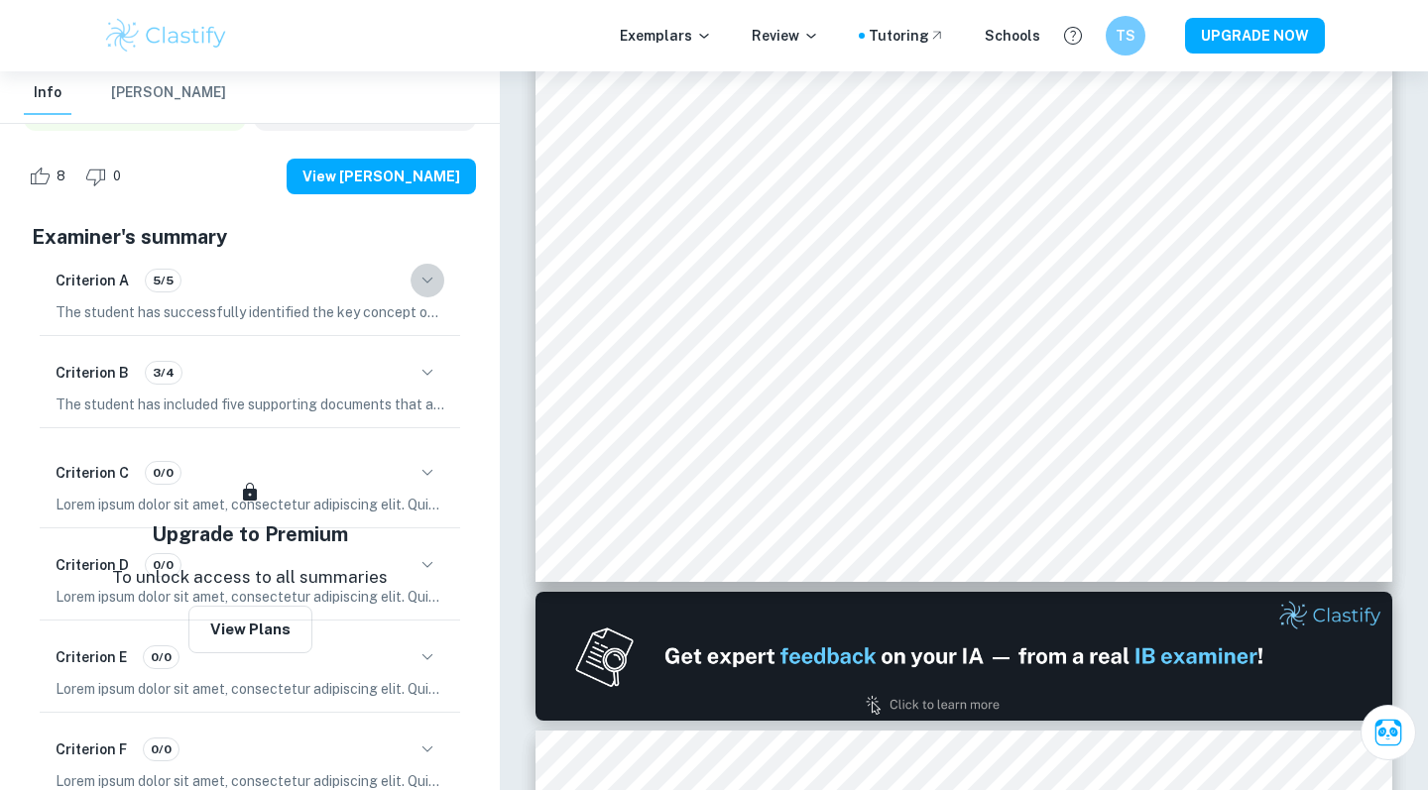
click at [424, 276] on icon "button" at bounding box center [427, 281] width 24 height 24
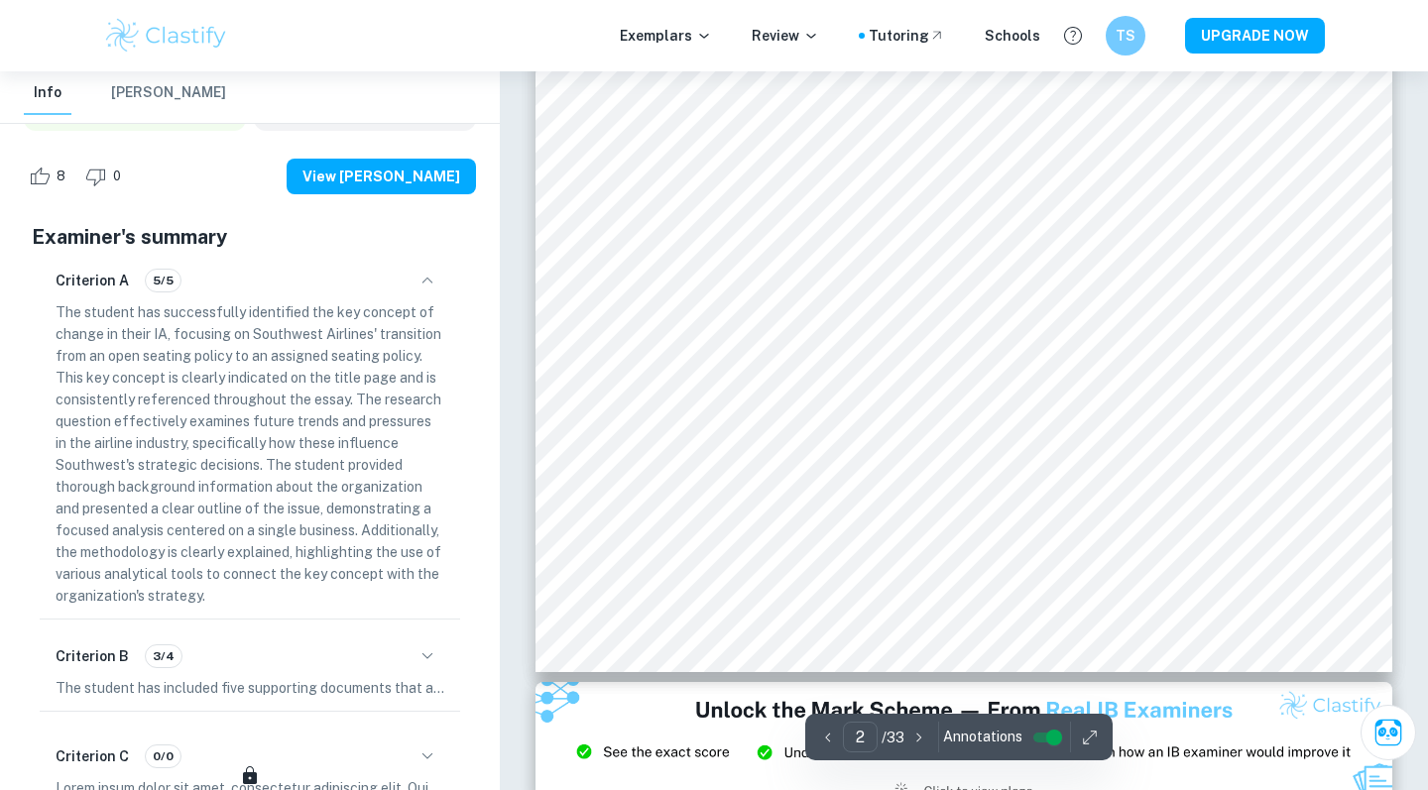
scroll to position [1788, 0]
click at [865, 733] on input "2" at bounding box center [860, 737] width 35 height 31
click at [854, 733] on input "2" at bounding box center [860, 737] width 35 height 31
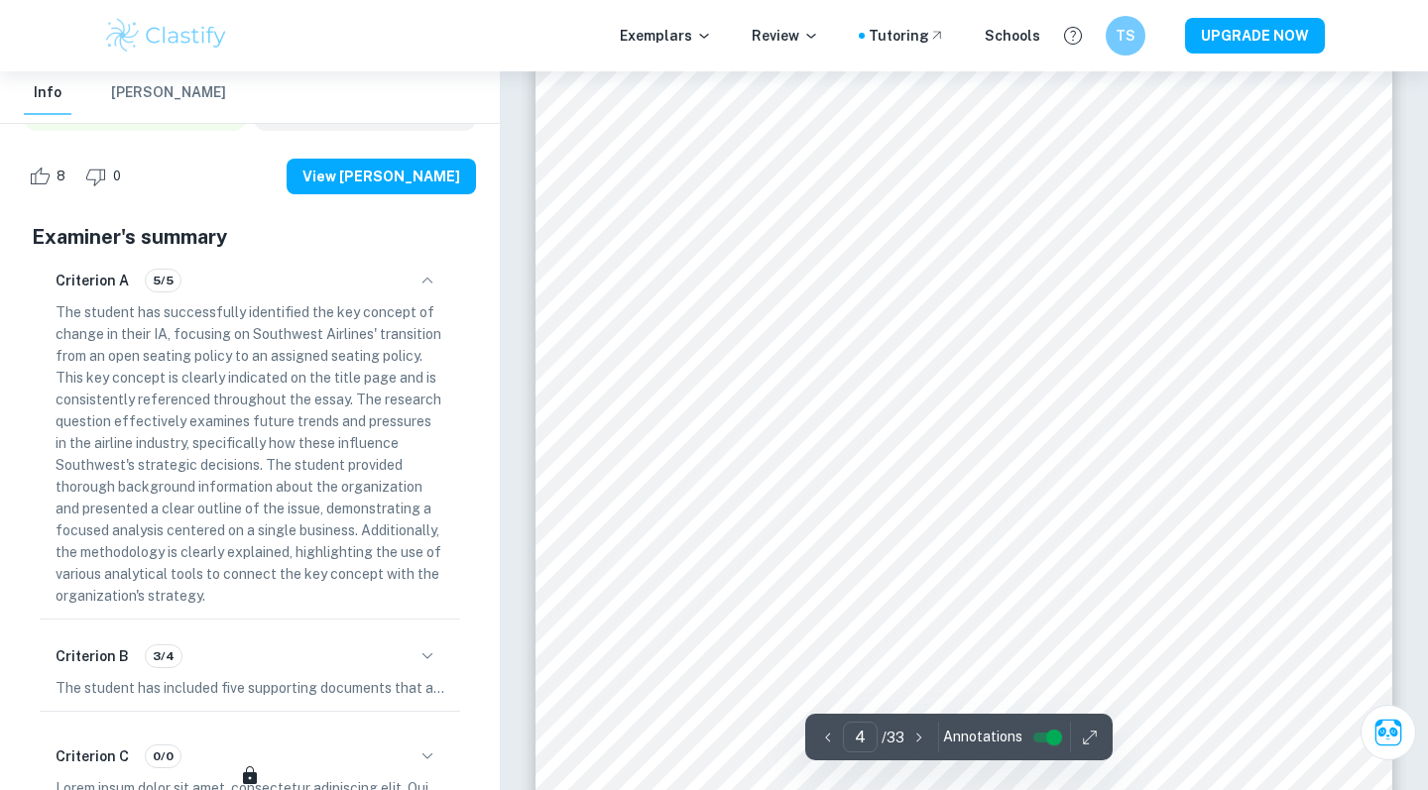
scroll to position [3727, 0]
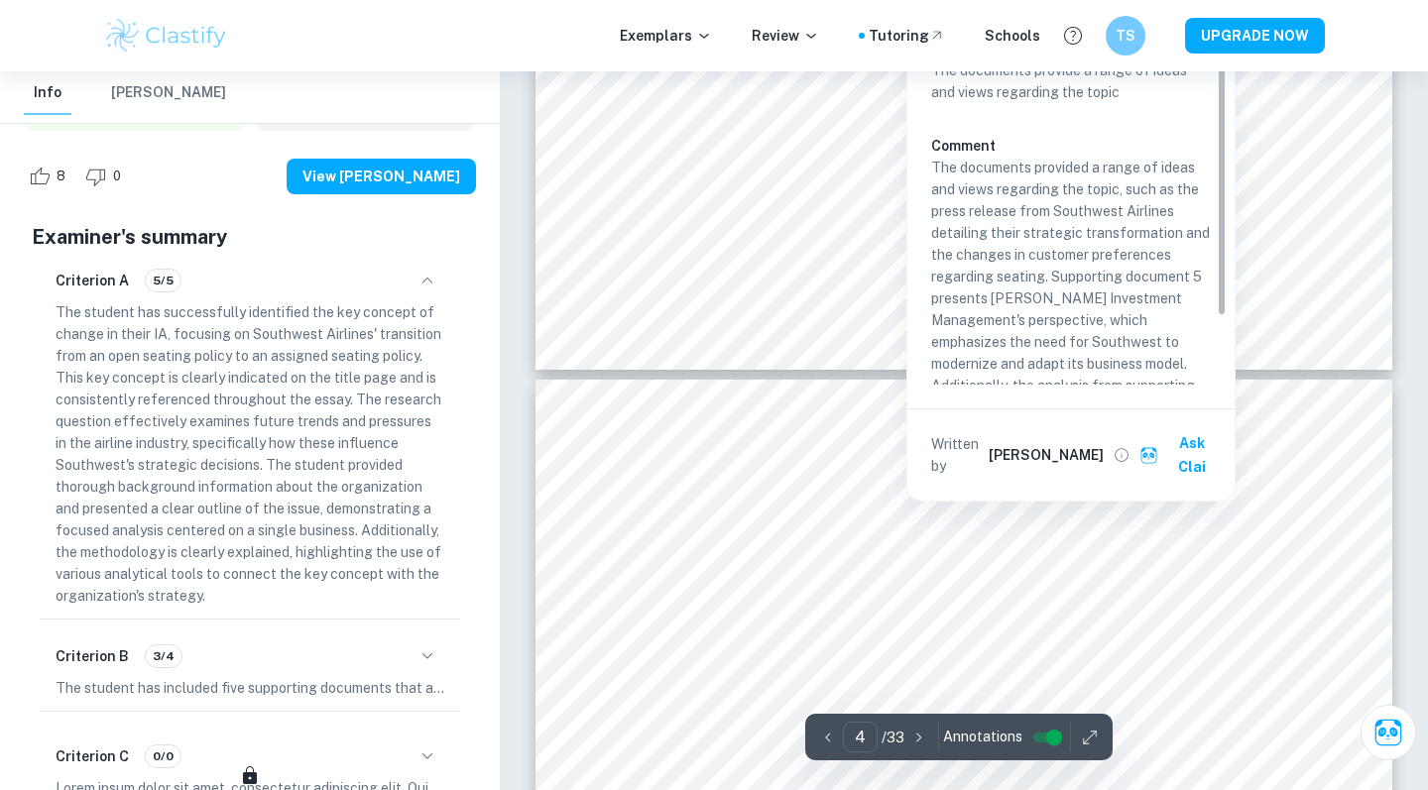
type input "5"
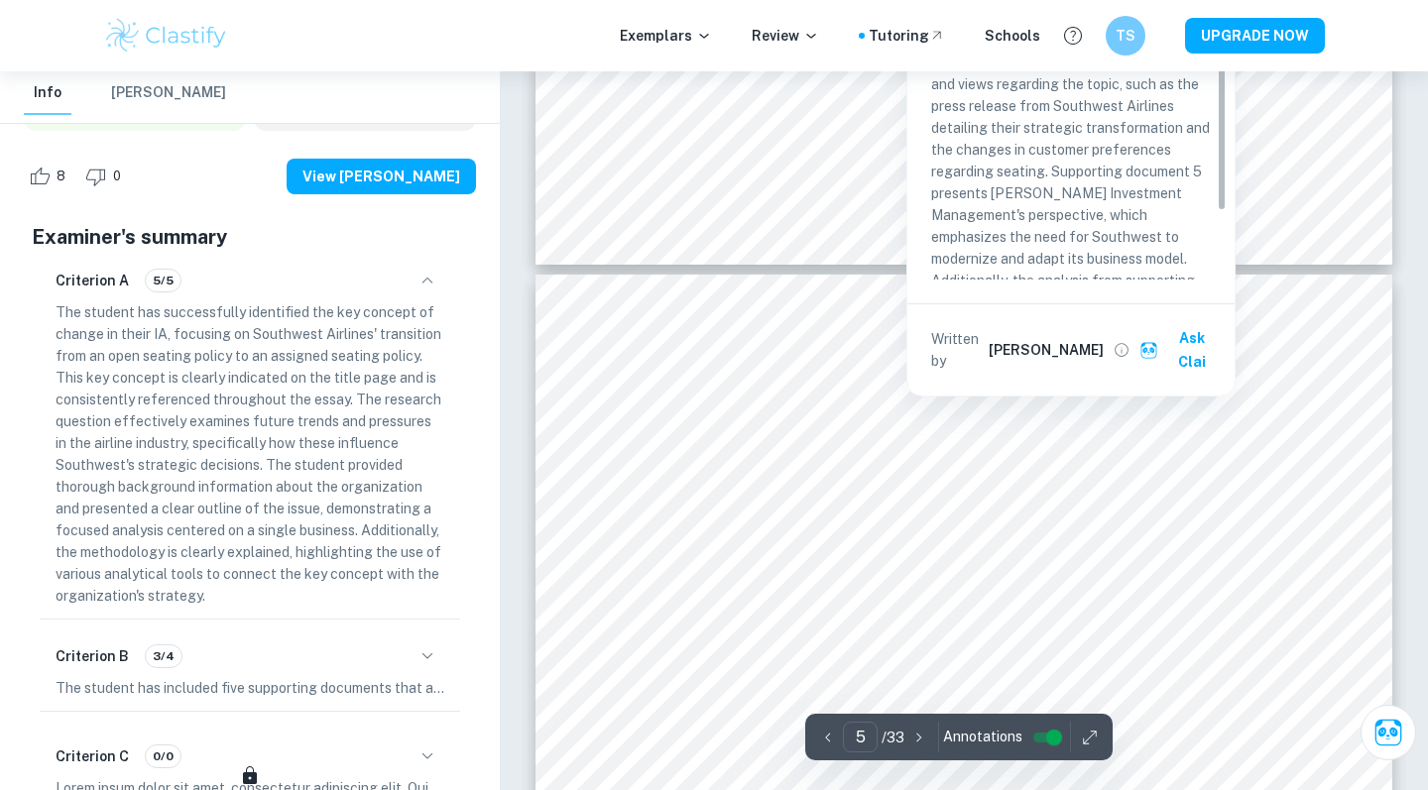
scroll to position [4574, 0]
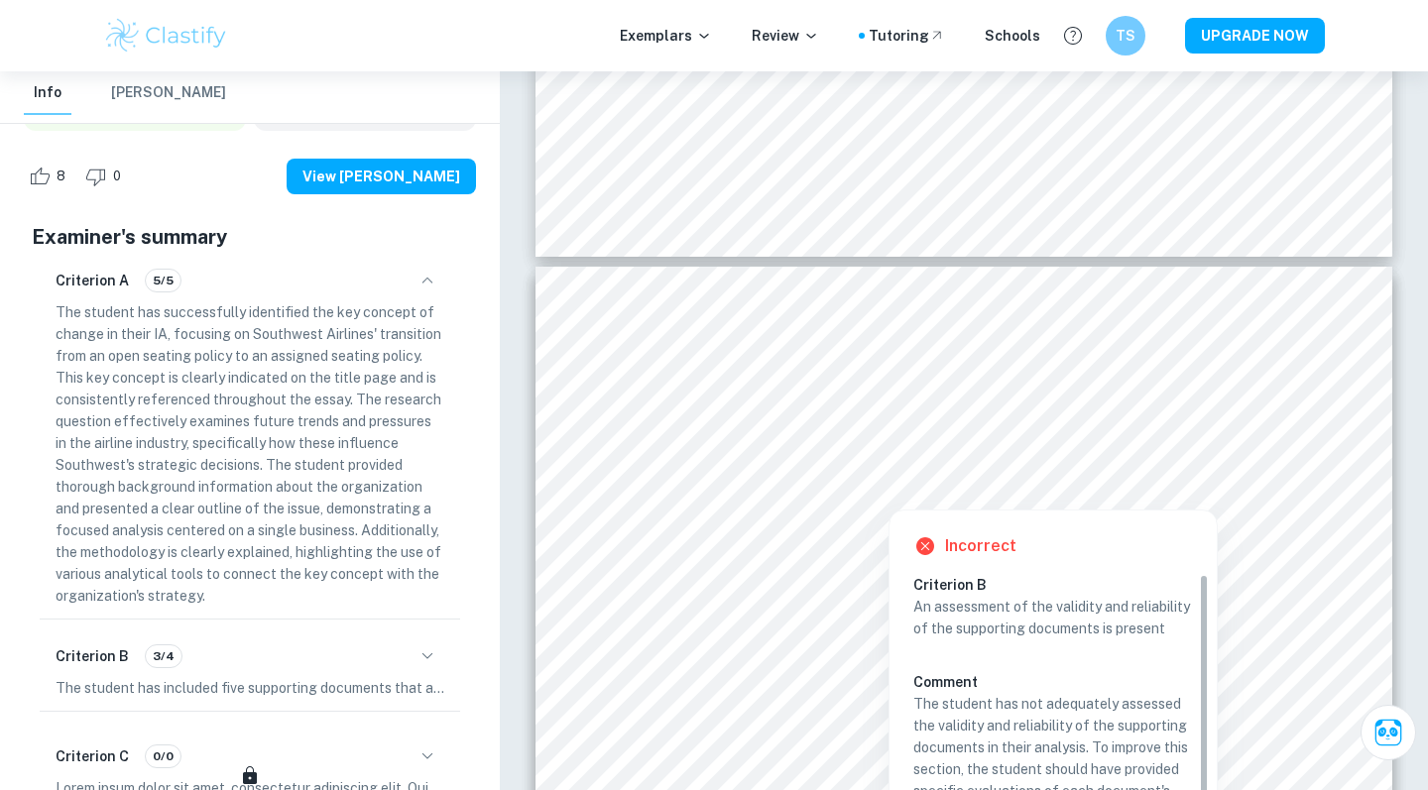
click at [921, 491] on div at bounding box center [888, 485] width 505 height 39
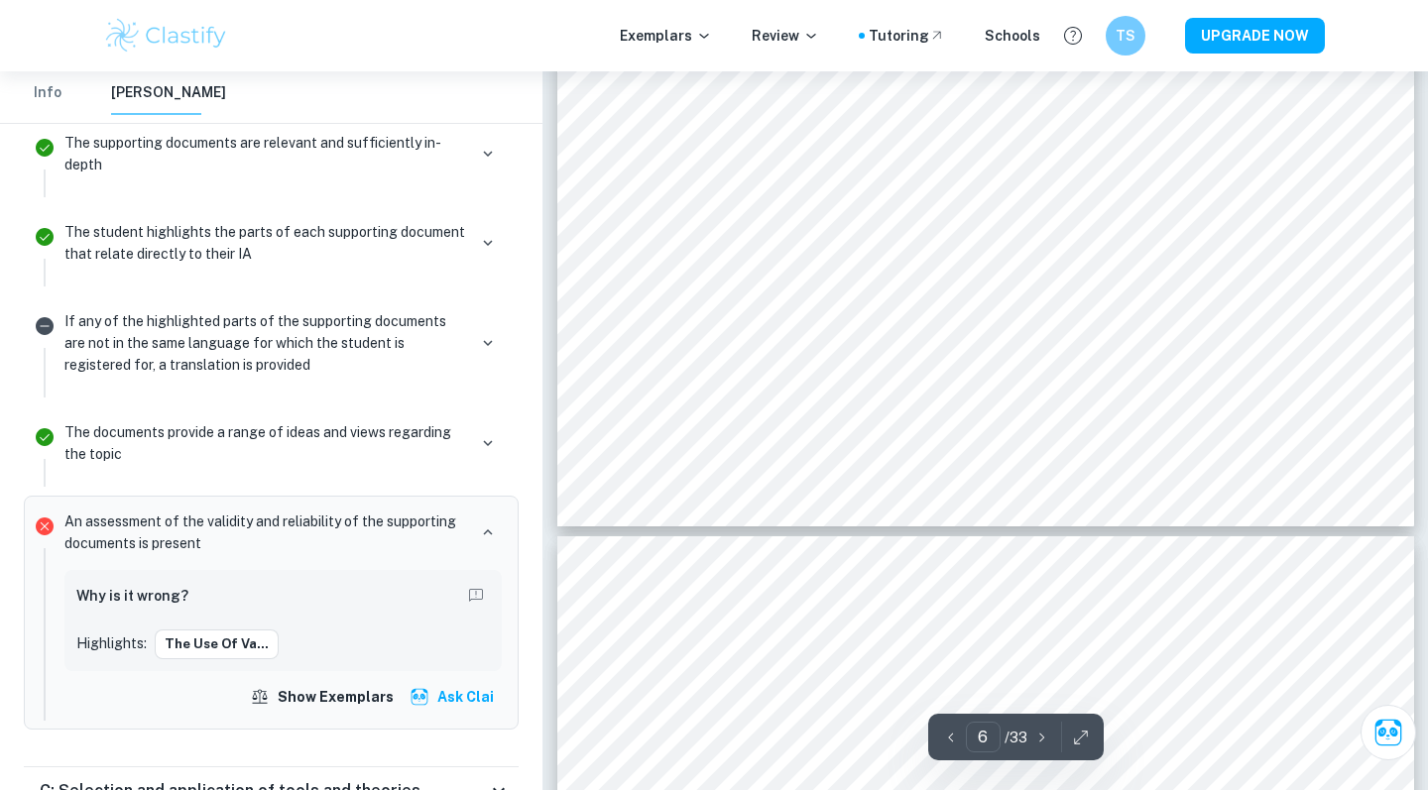
scroll to position [6263, 0]
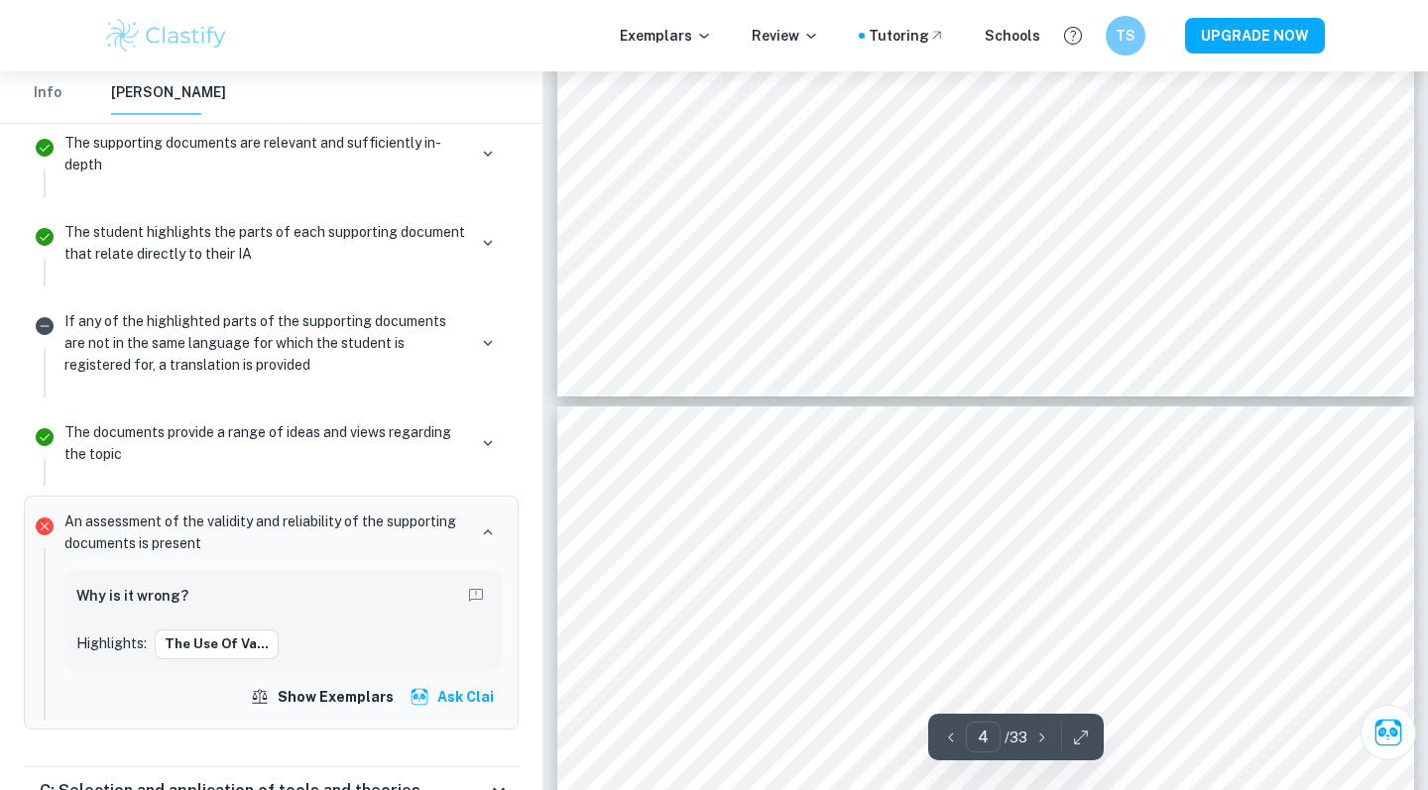
type input "3"
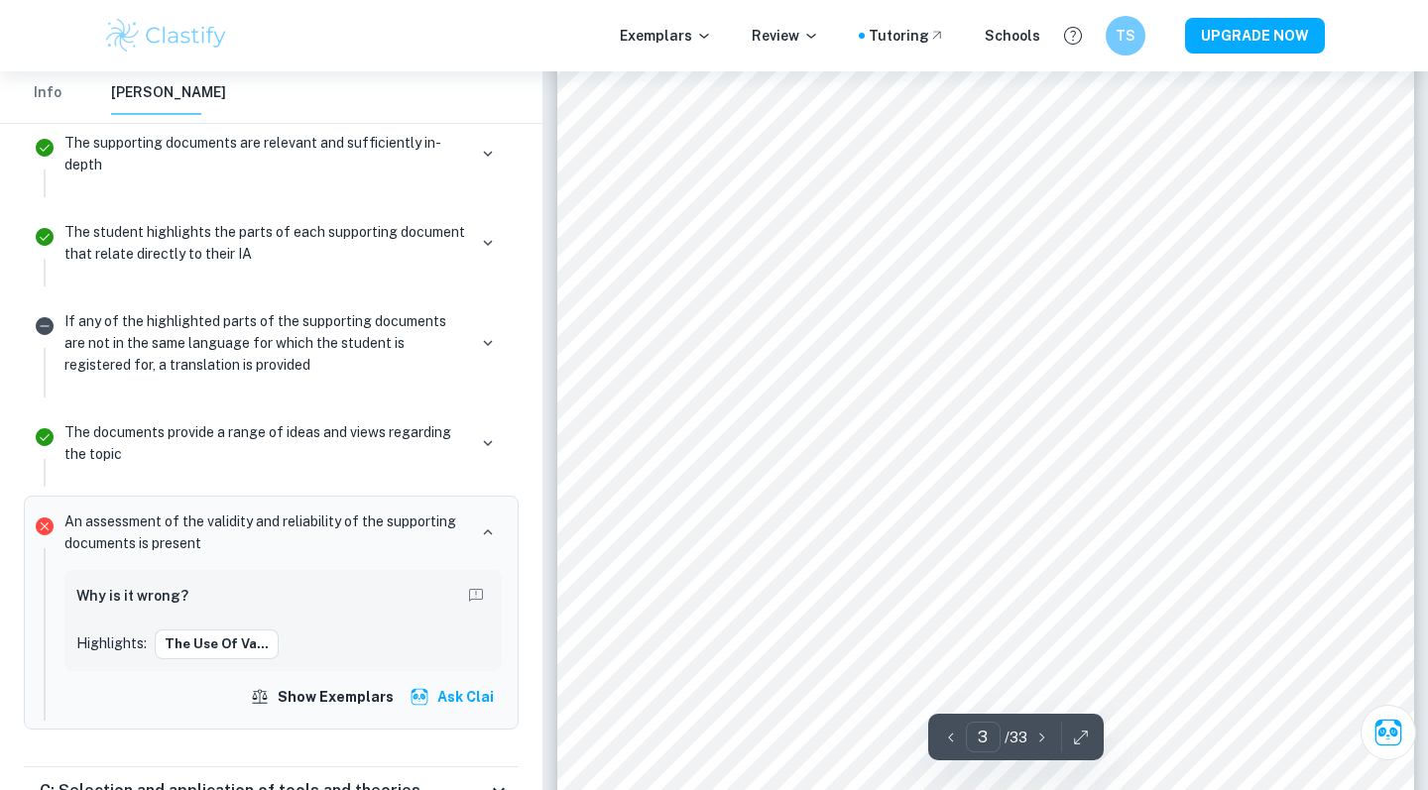
scroll to position [2694, 0]
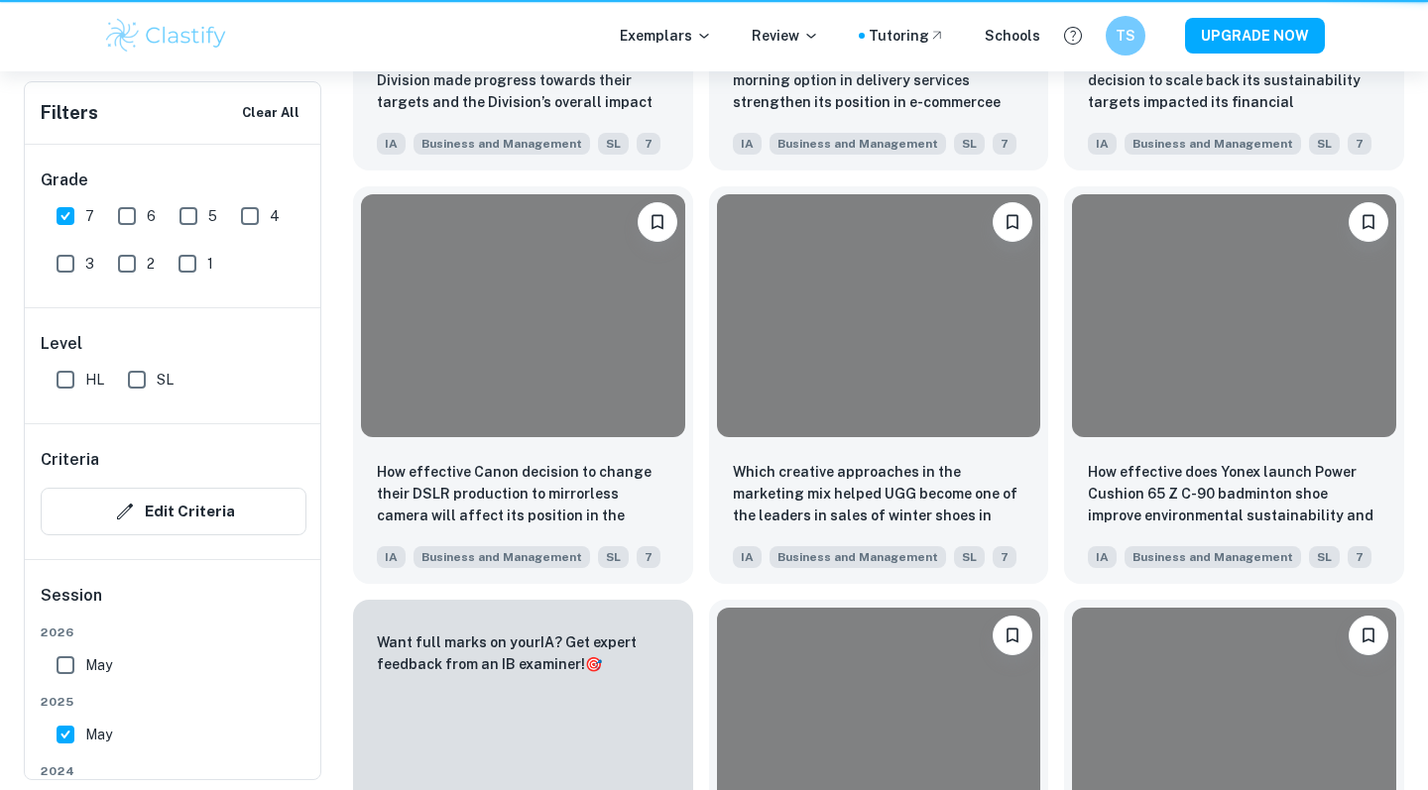
scroll to position [563, 0]
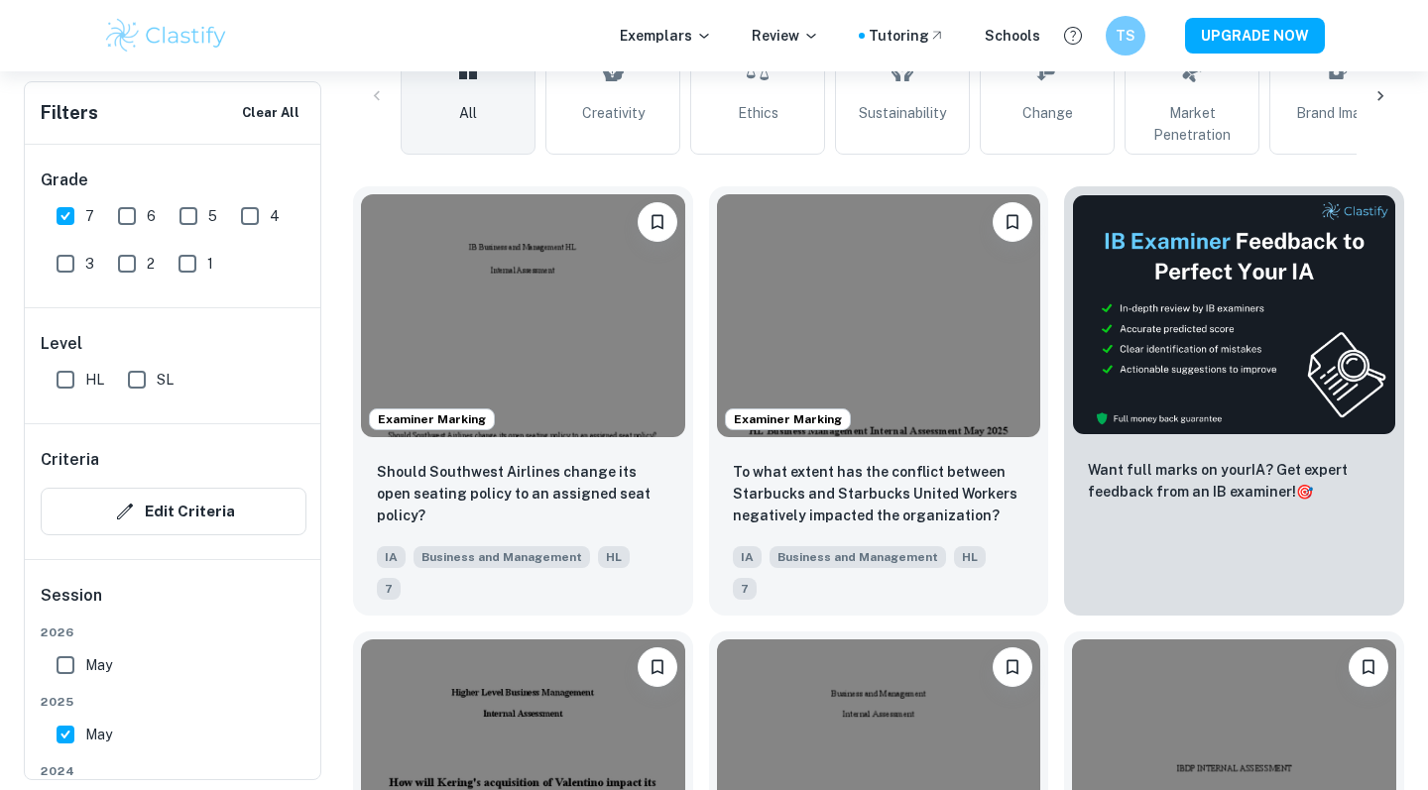
click at [52, 210] on input "7" at bounding box center [66, 216] width 40 height 40
checkbox input "false"
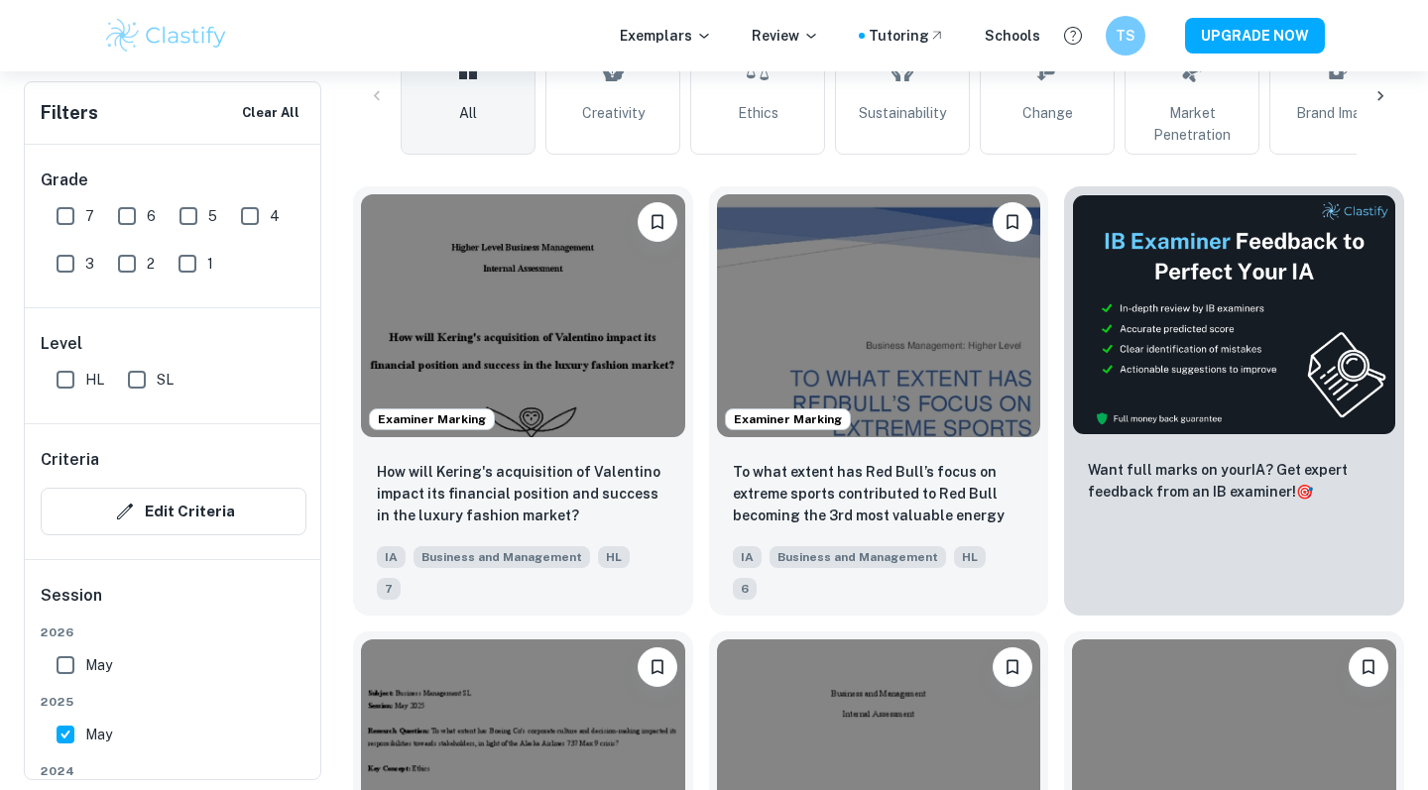
click at [250, 197] on input "4" at bounding box center [250, 216] width 40 height 40
checkbox input "true"
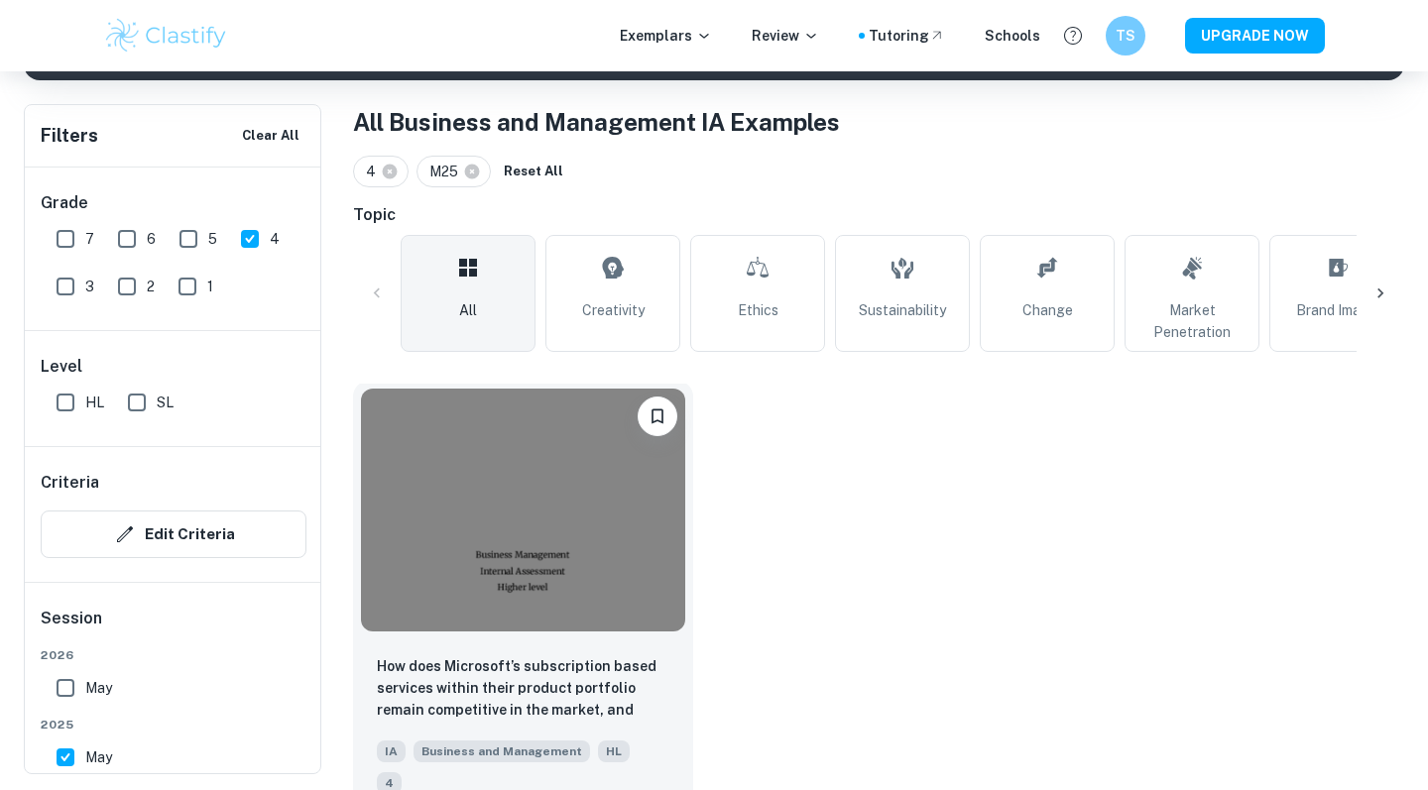
scroll to position [358, 0]
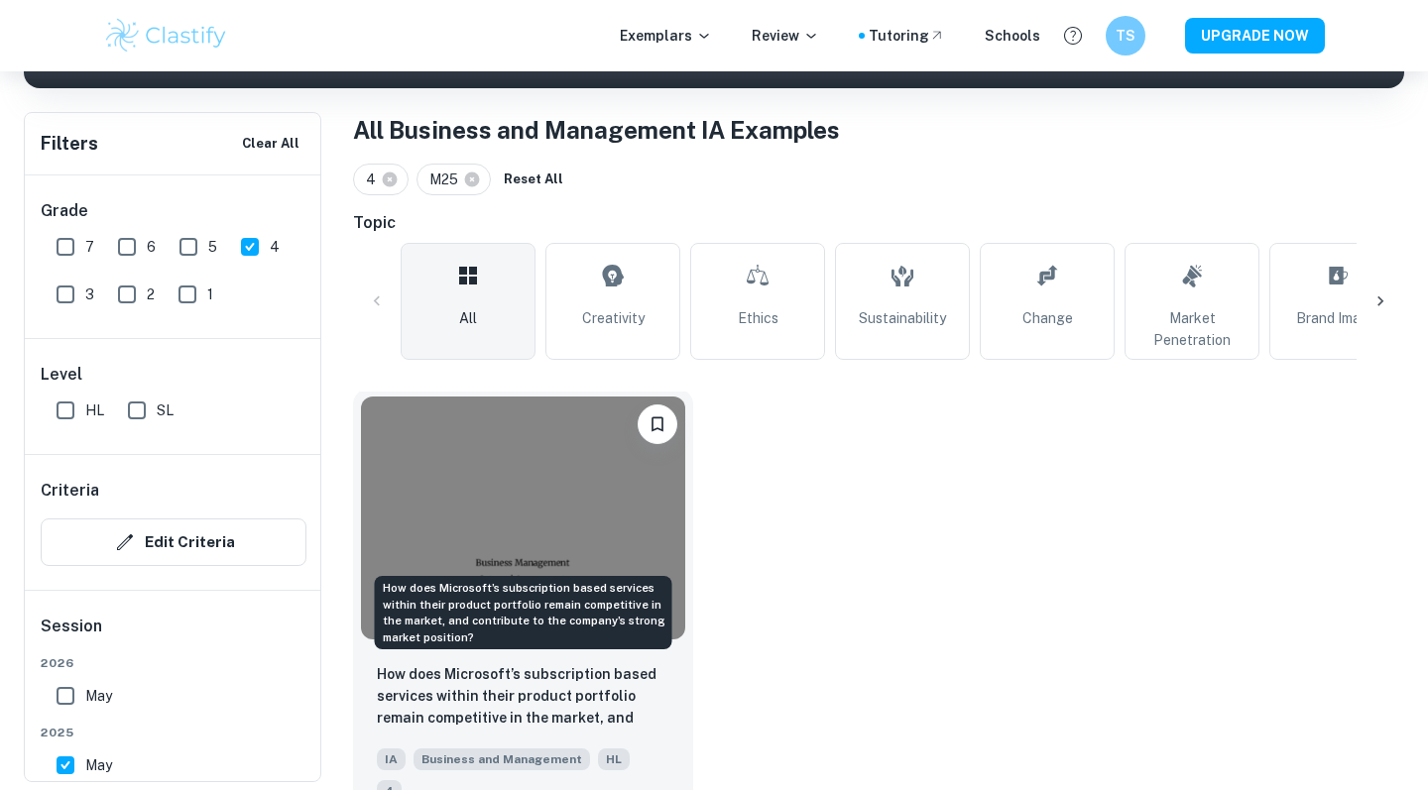
click at [542, 679] on p "How does Microsoft’s subscription based services within their product portfolio…" at bounding box center [523, 696] width 292 height 67
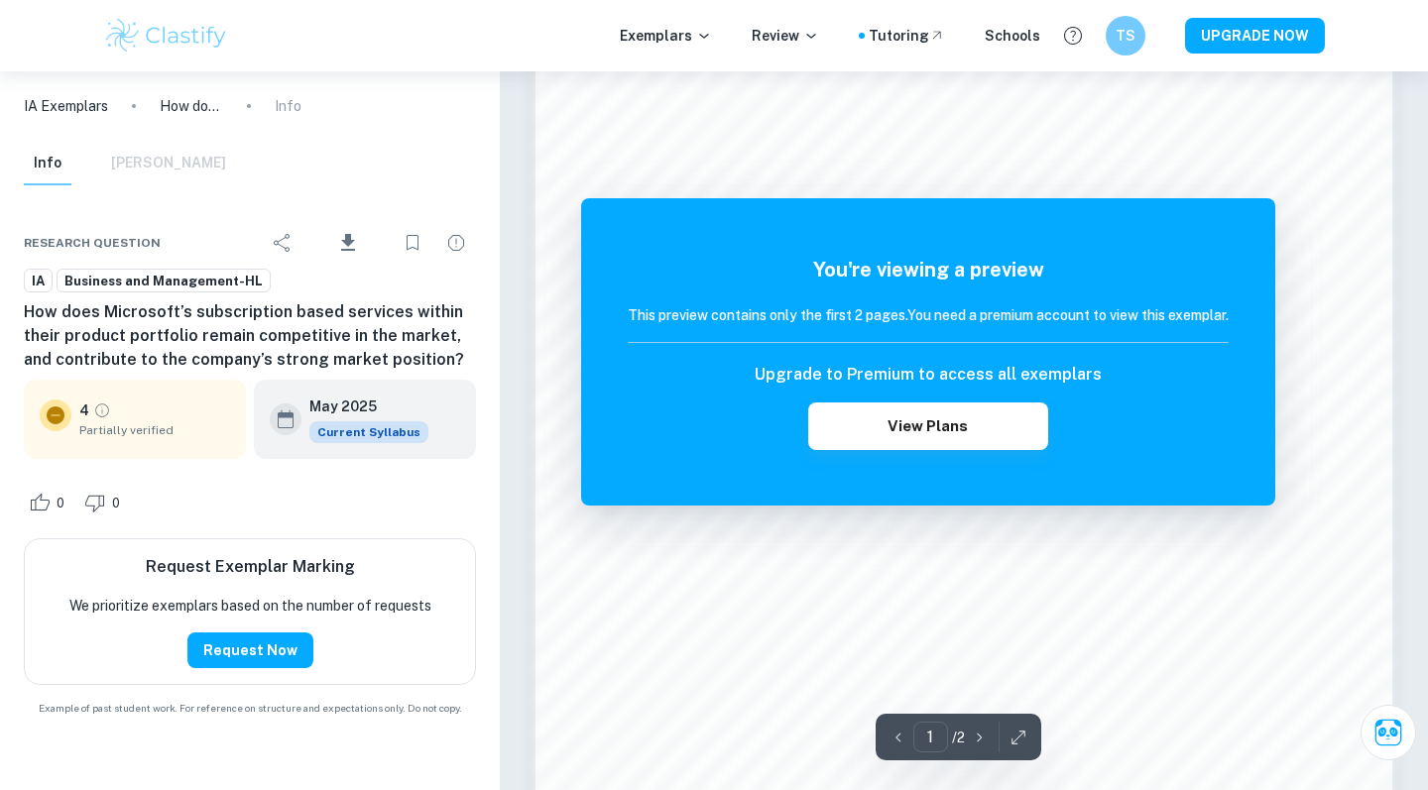
scroll to position [1506, 0]
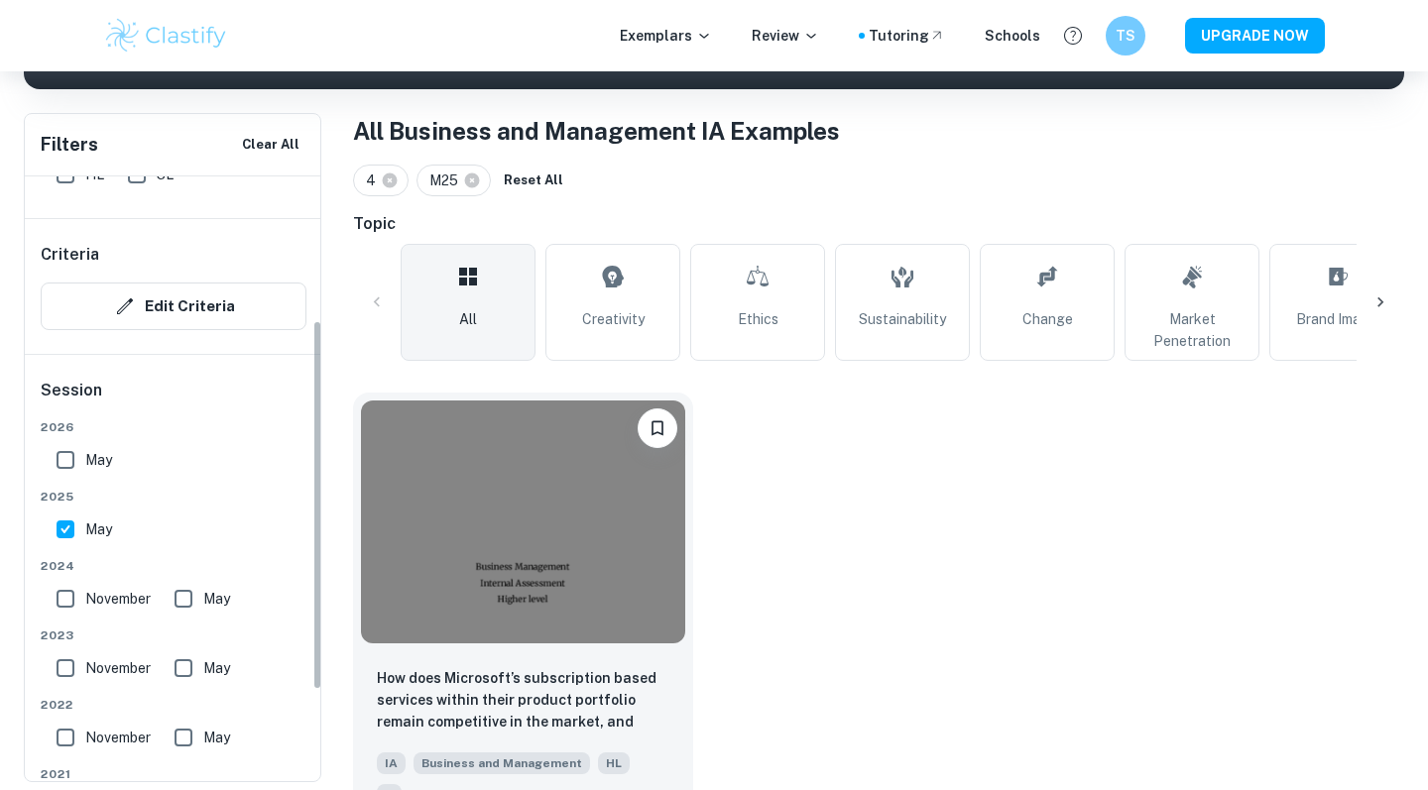
scroll to position [238, 0]
click at [62, 597] on input "November" at bounding box center [66, 598] width 40 height 40
checkbox input "true"
click at [181, 592] on input "May" at bounding box center [184, 598] width 40 height 40
checkbox input "true"
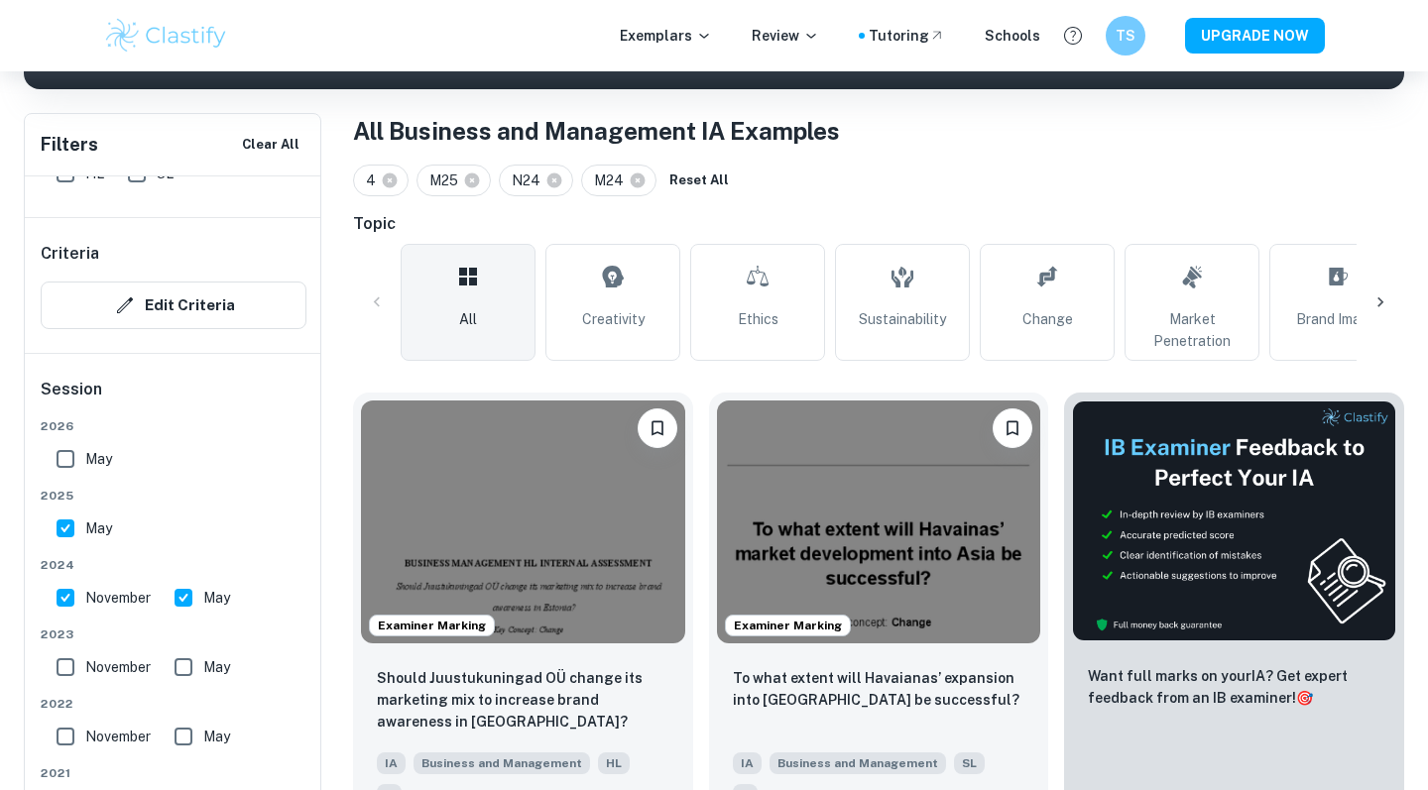
scroll to position [663, 0]
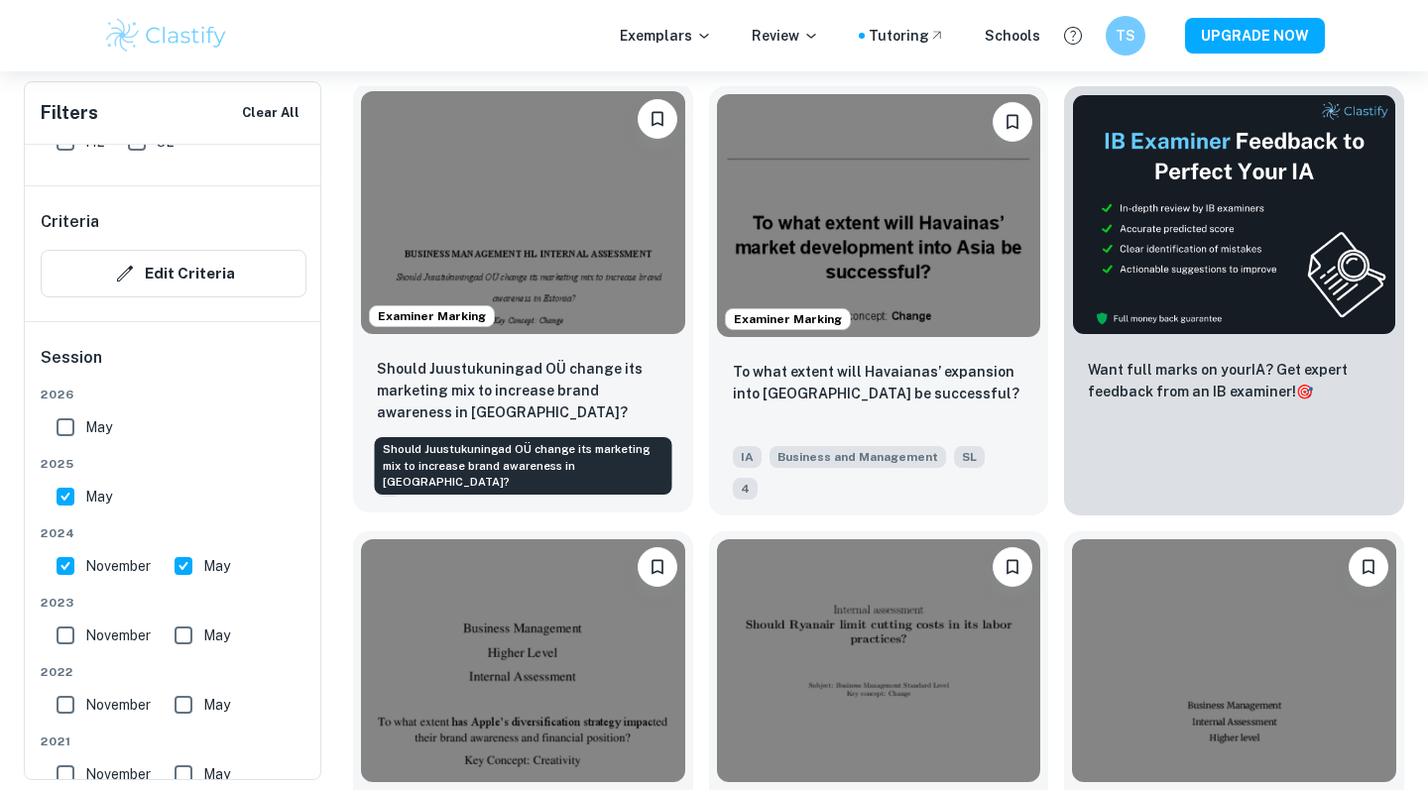
click at [565, 399] on p "Should Juustukuningad OÜ change its marketing mix to increase brand awareness i…" at bounding box center [523, 390] width 292 height 65
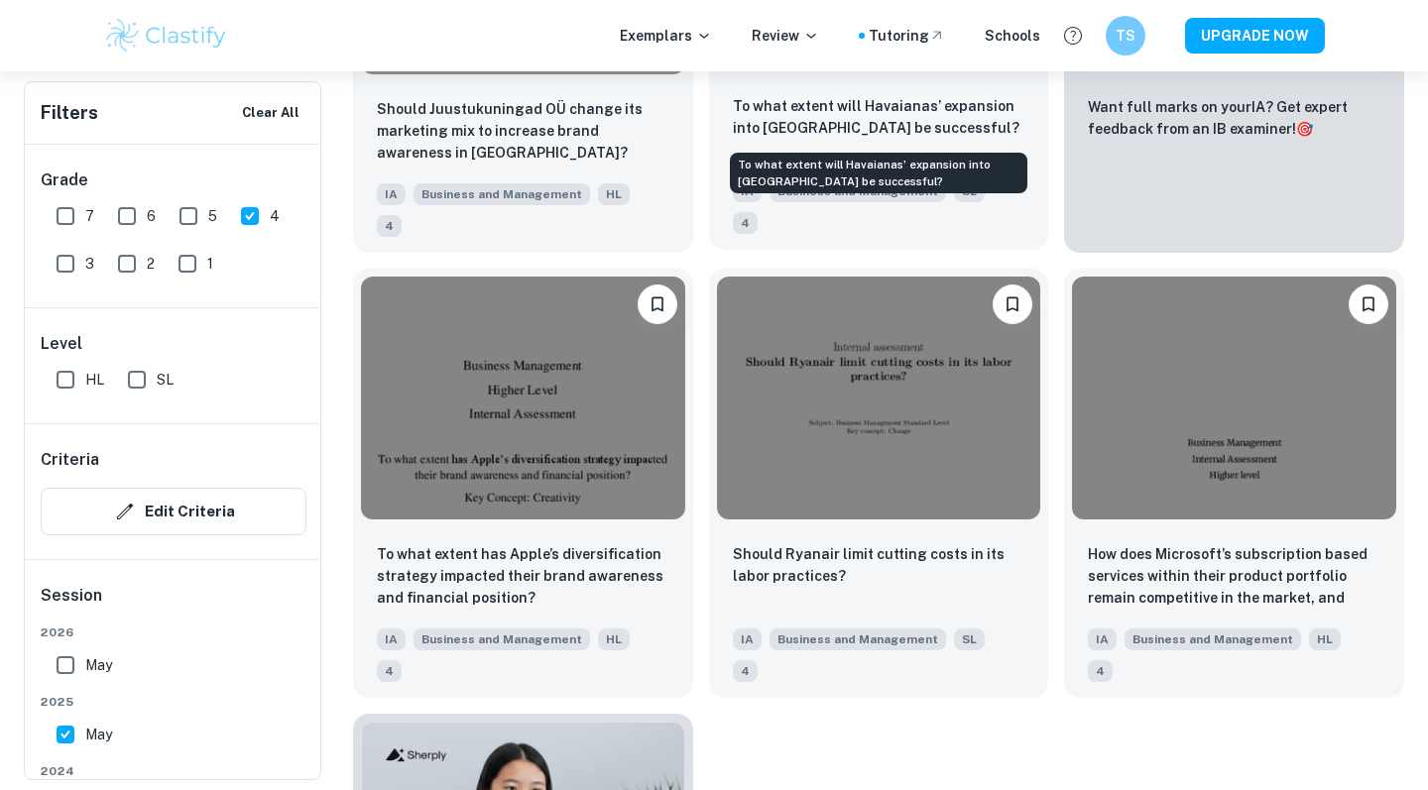
scroll to position [925, 0]
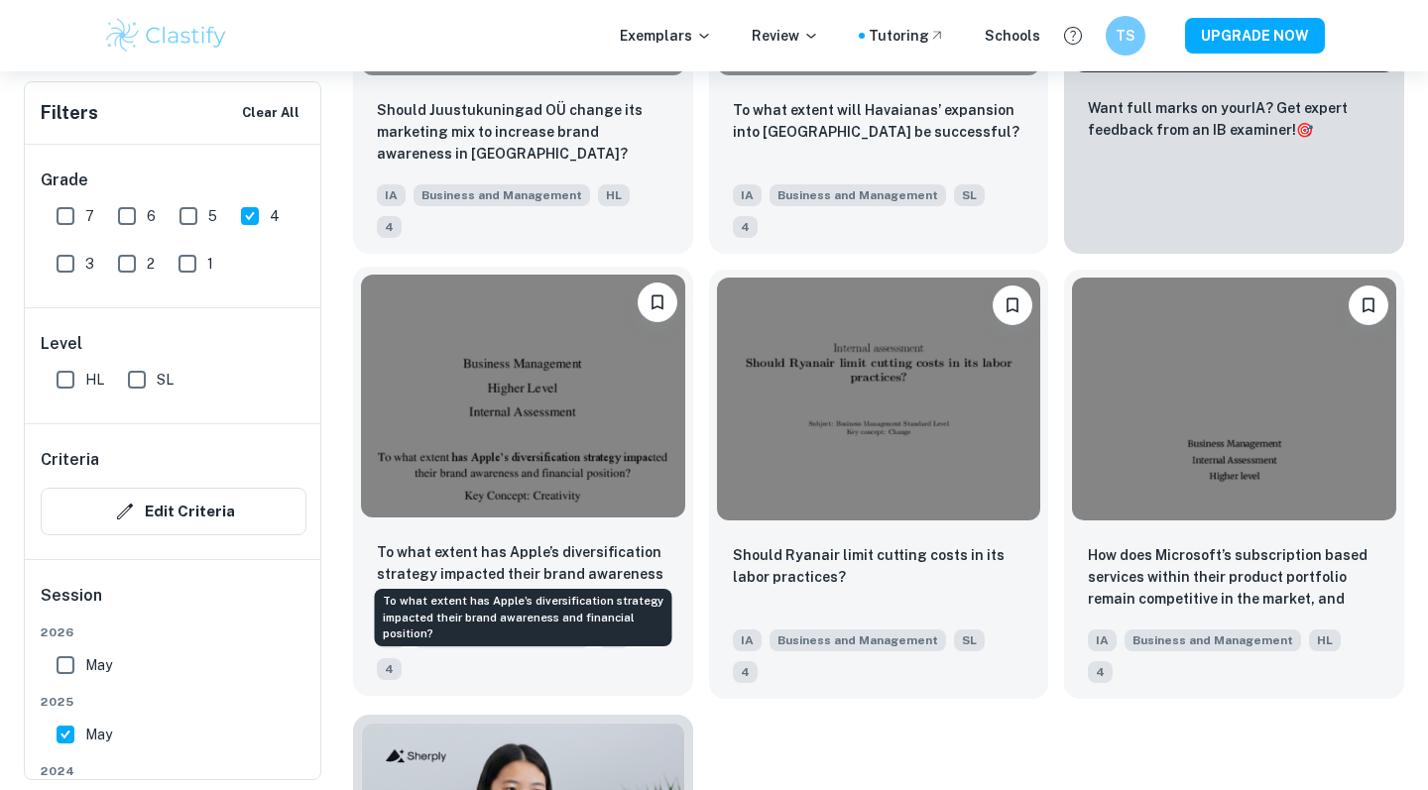
click at [586, 541] on p "To what extent has Apple’s diversification strategy impacted their brand awaren…" at bounding box center [523, 573] width 292 height 65
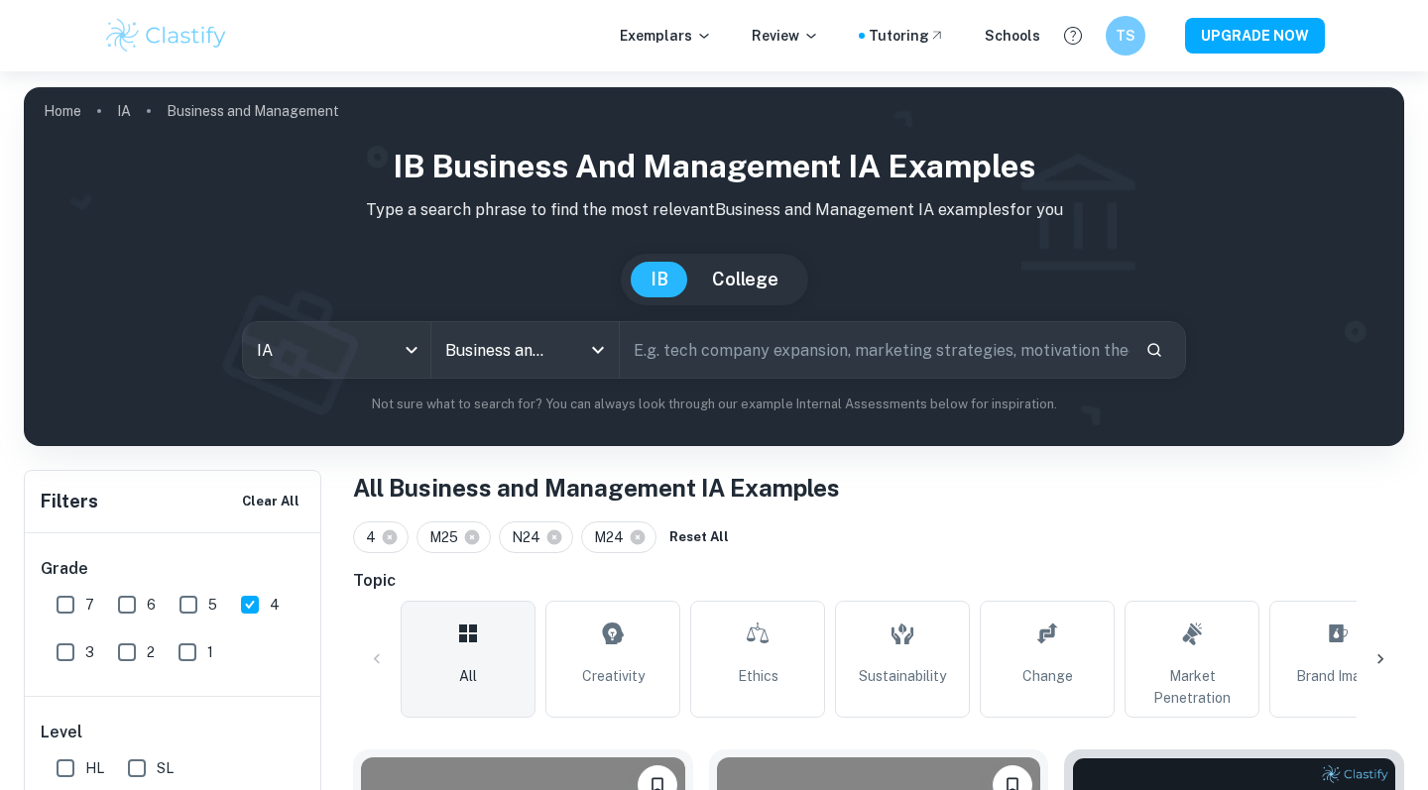
scroll to position [925, 0]
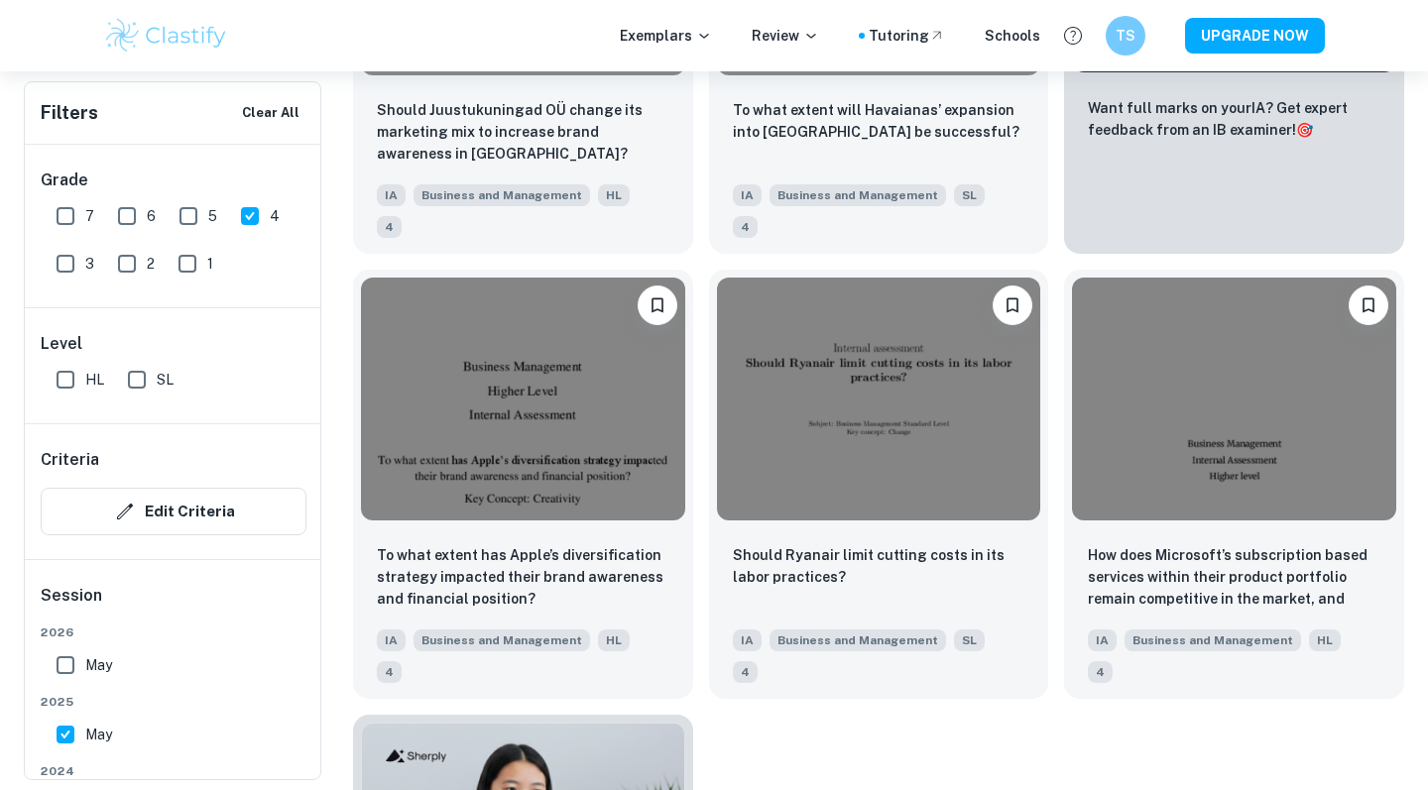
click at [196, 206] on input "5" at bounding box center [189, 216] width 40 height 40
checkbox input "true"
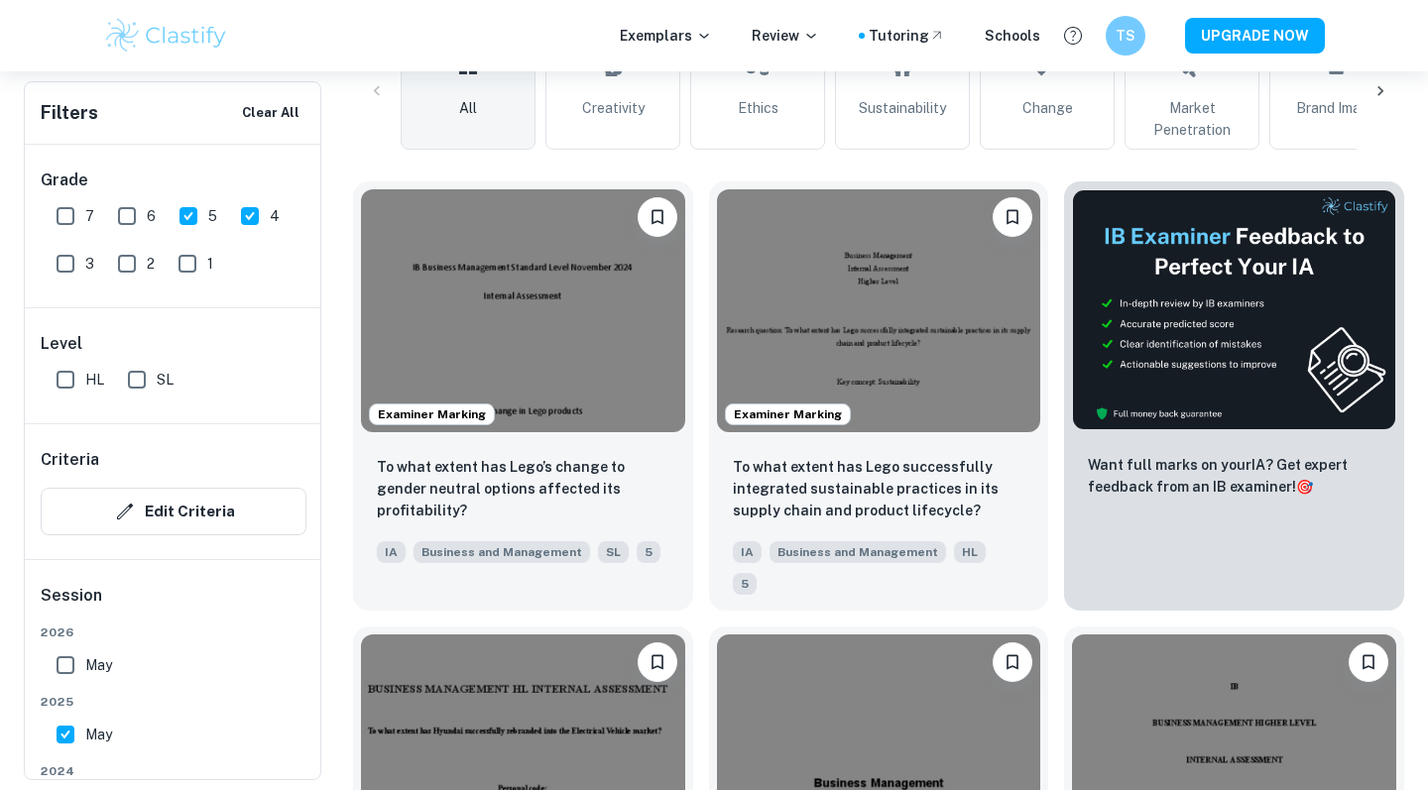
scroll to position [605, 0]
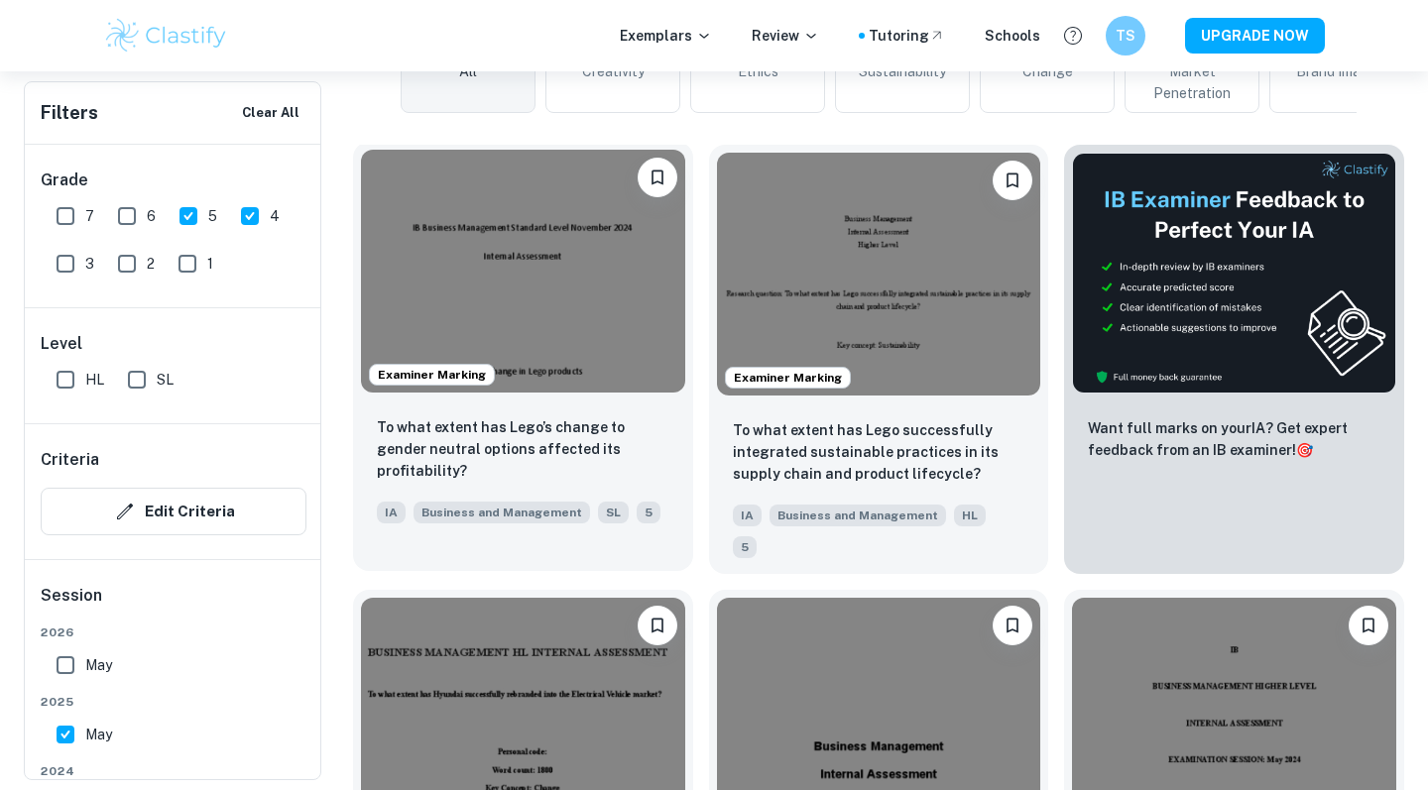
click at [620, 420] on p "To what extent has Lego’s change to gender neutral options affected its profita…" at bounding box center [523, 448] width 292 height 65
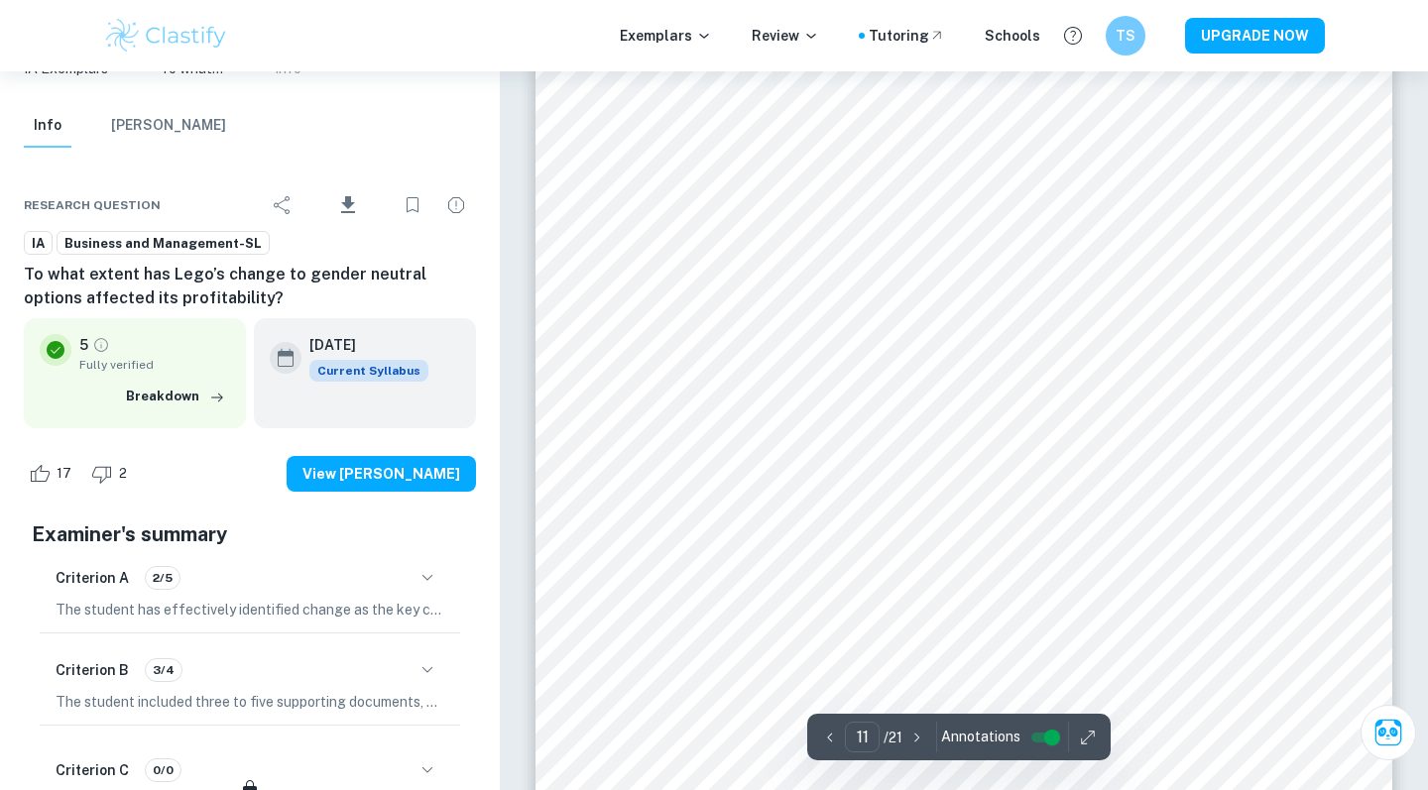
scroll to position [13076, 0]
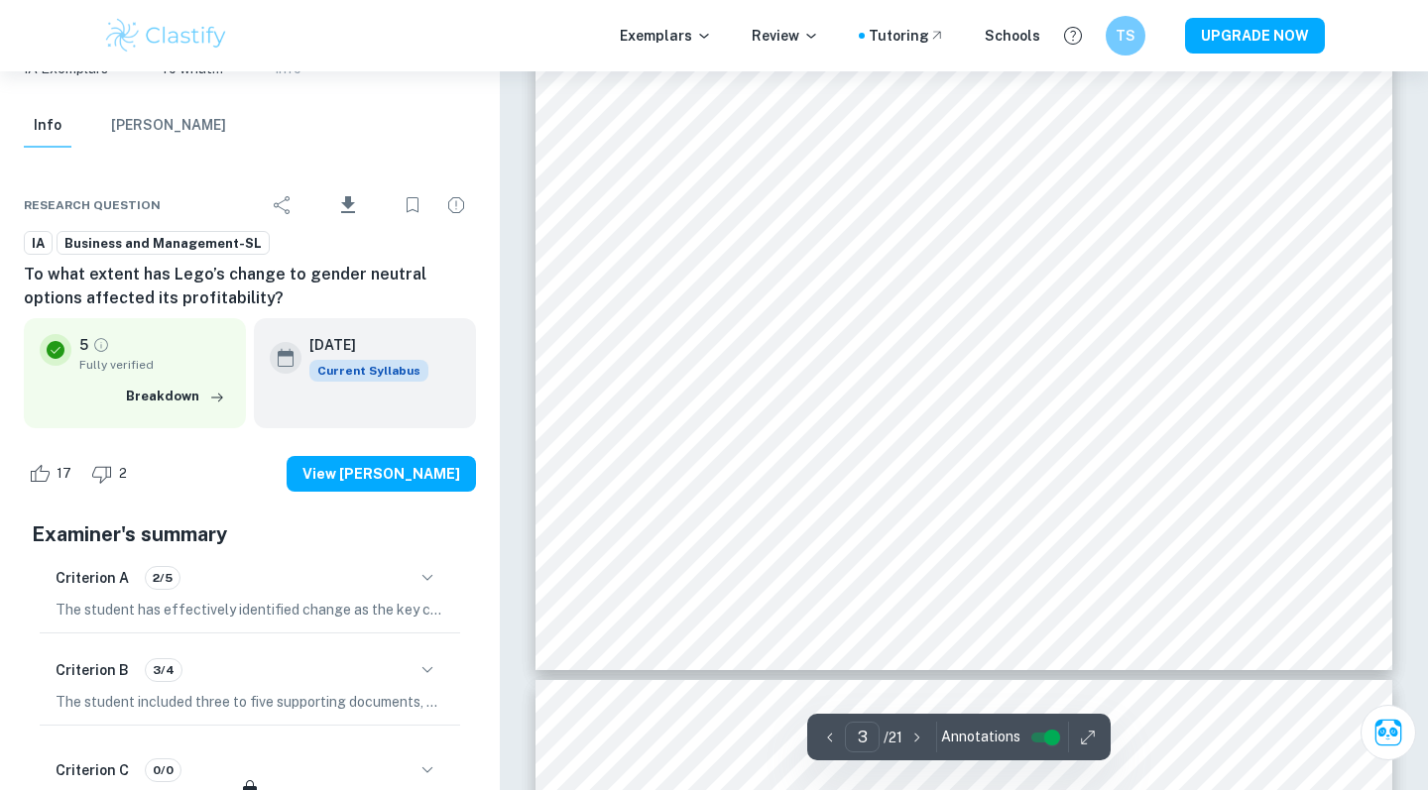
type input "1"
